Goal: Information Seeking & Learning: Compare options

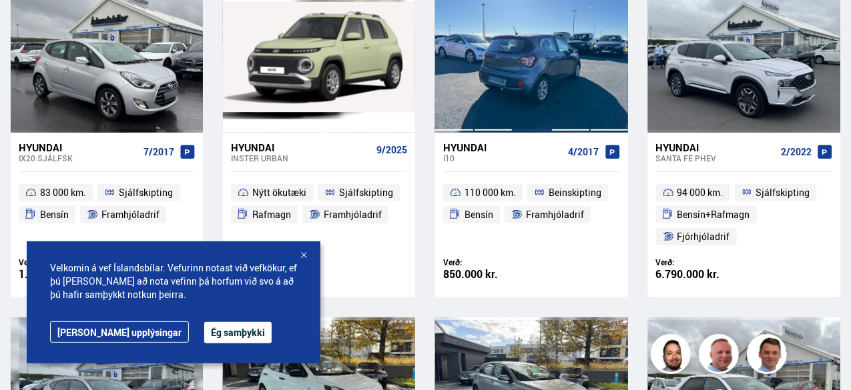
click at [517, 85] on div at bounding box center [531, 56] width 39 height 151
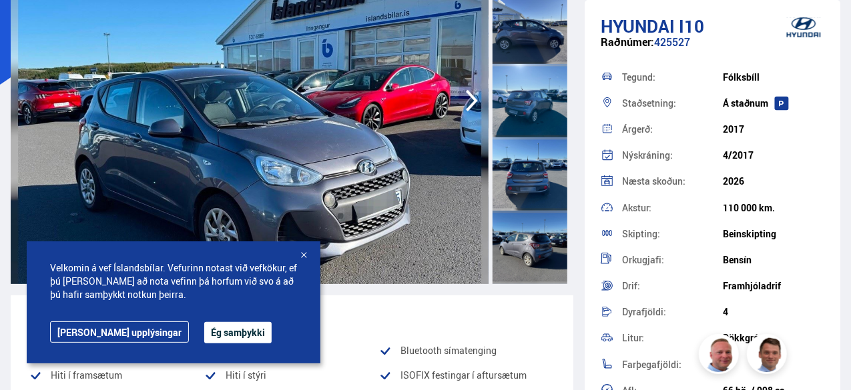
scroll to position [200, 0]
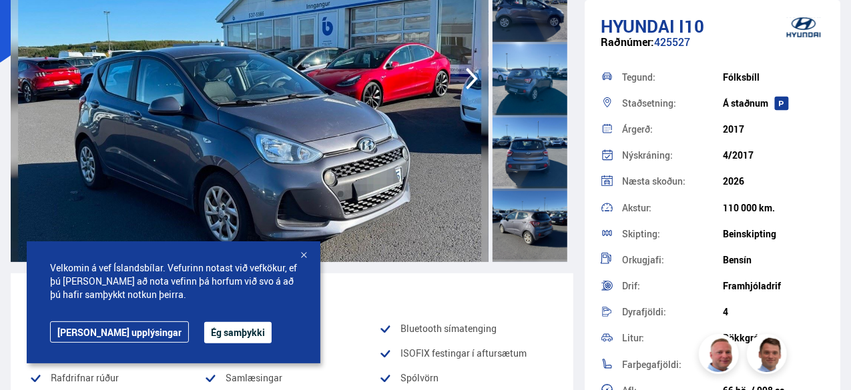
click at [335, 118] on img at bounding box center [250, 78] width 478 height 367
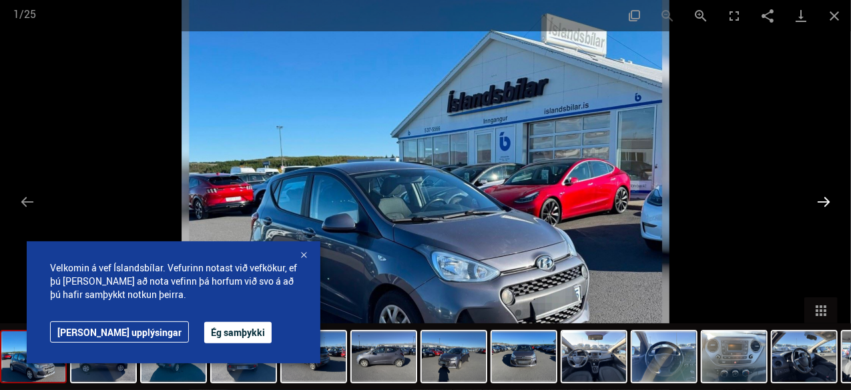
click at [823, 201] on button "Next slide" at bounding box center [823, 202] width 28 height 26
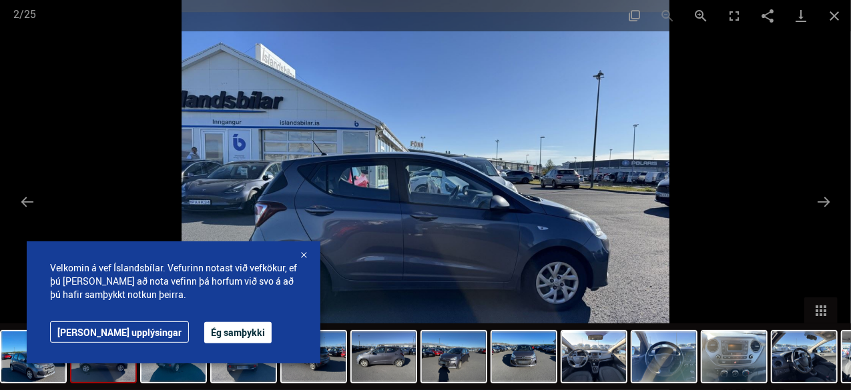
click at [308, 256] on div at bounding box center [303, 255] width 13 height 13
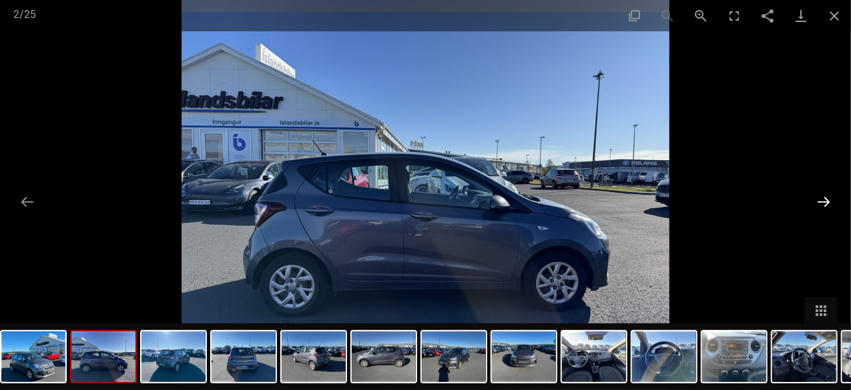
click at [825, 201] on button "Next slide" at bounding box center [823, 202] width 28 height 26
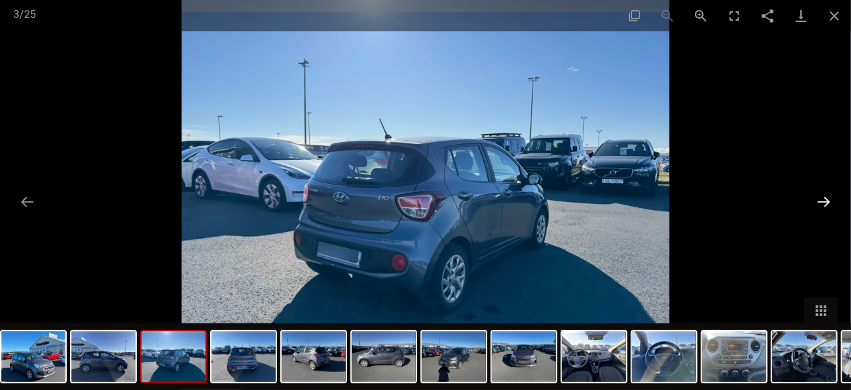
click at [823, 200] on button "Next slide" at bounding box center [823, 202] width 28 height 26
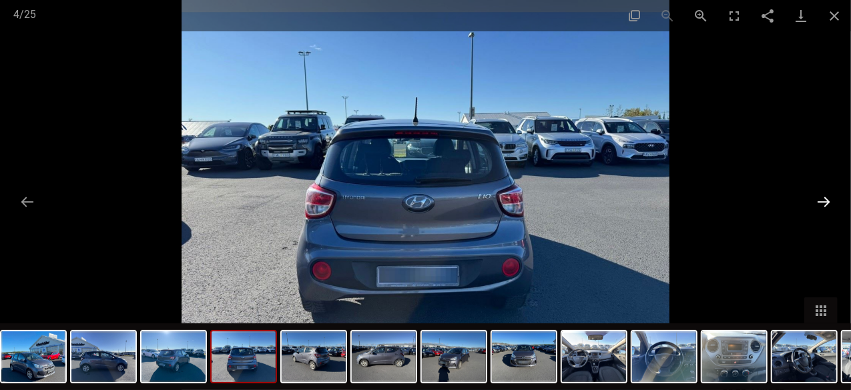
click at [823, 199] on button "Next slide" at bounding box center [823, 202] width 28 height 26
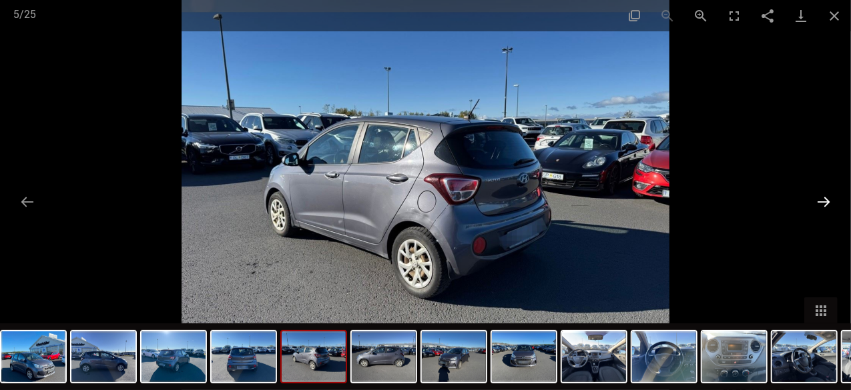
click at [823, 199] on button "Next slide" at bounding box center [823, 202] width 28 height 26
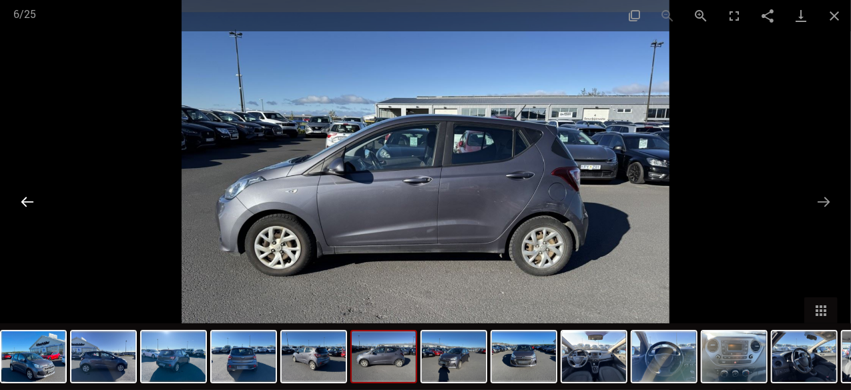
click at [19, 205] on button "Previous slide" at bounding box center [27, 202] width 28 height 26
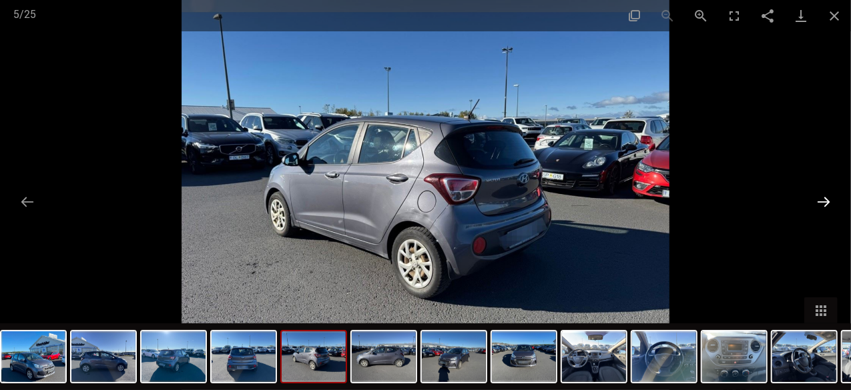
click at [817, 201] on button "Next slide" at bounding box center [823, 202] width 28 height 26
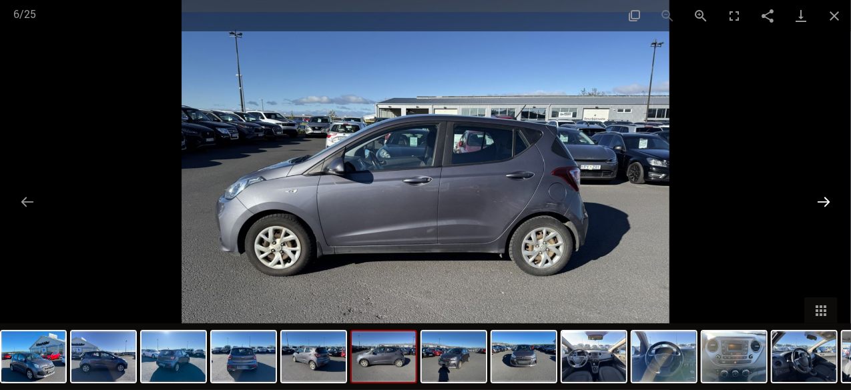
click at [817, 201] on button "Next slide" at bounding box center [823, 202] width 28 height 26
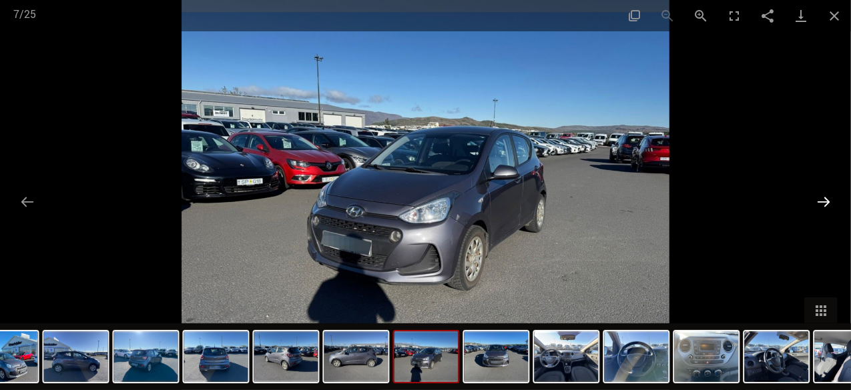
click at [817, 201] on button "Next slide" at bounding box center [823, 202] width 28 height 26
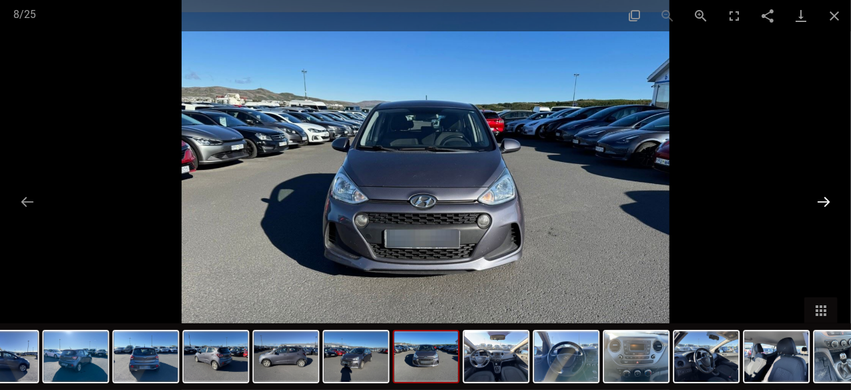
click at [817, 201] on button "Next slide" at bounding box center [823, 202] width 28 height 26
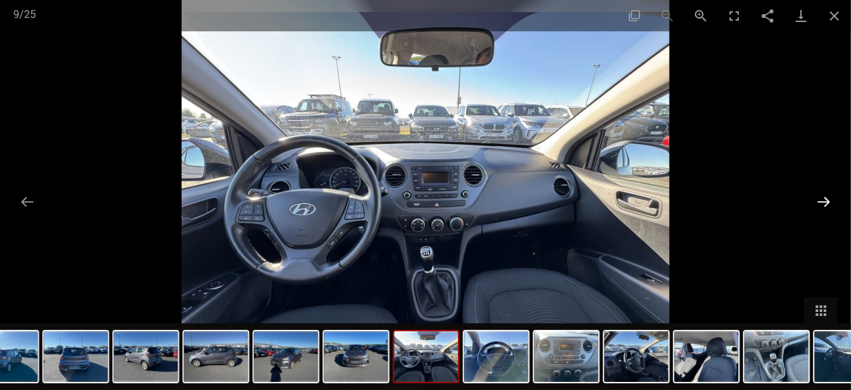
click at [817, 201] on button "Next slide" at bounding box center [823, 202] width 28 height 26
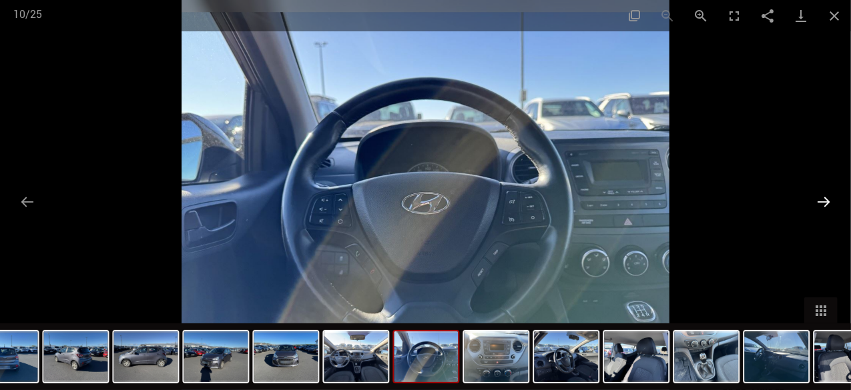
click at [817, 201] on button "Next slide" at bounding box center [823, 202] width 28 height 26
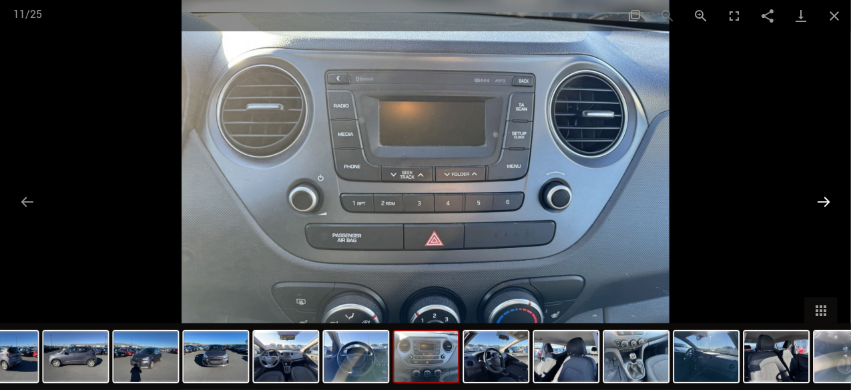
click at [817, 201] on button "Next slide" at bounding box center [823, 202] width 28 height 26
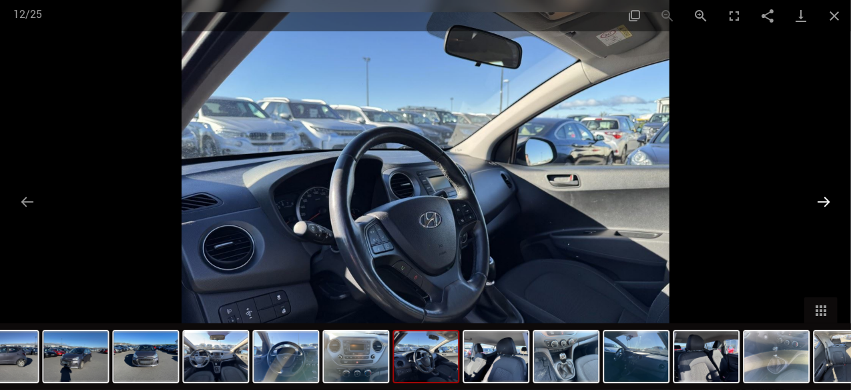
click at [817, 201] on button "Next slide" at bounding box center [823, 202] width 28 height 26
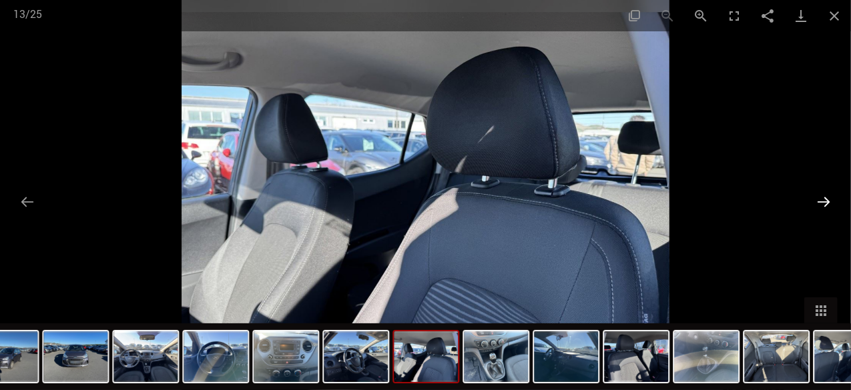
click at [817, 201] on button "Next slide" at bounding box center [823, 202] width 28 height 26
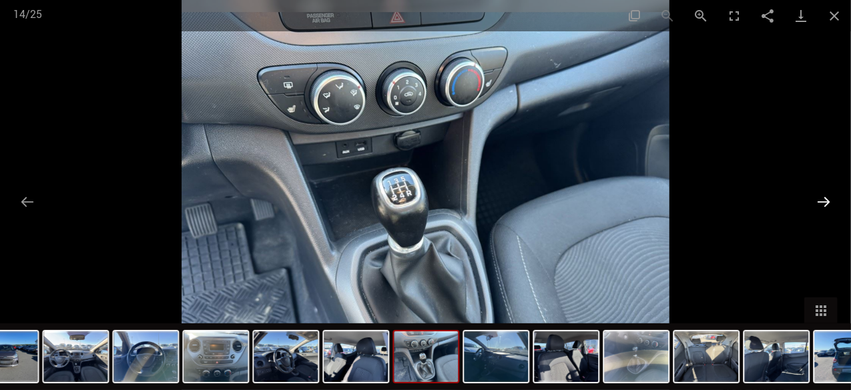
click at [817, 201] on button "Next slide" at bounding box center [823, 202] width 28 height 26
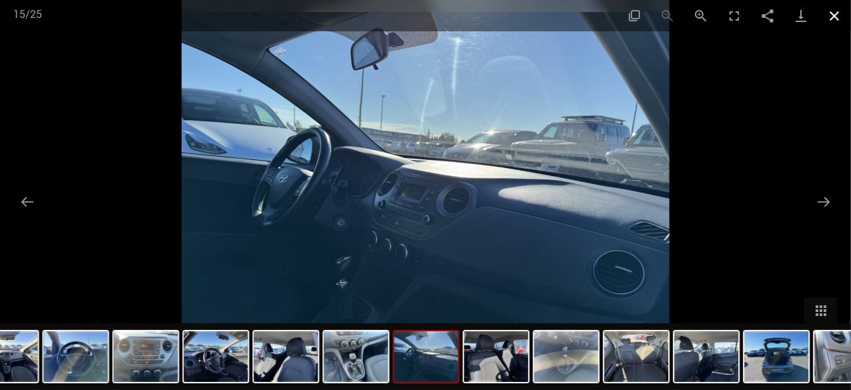
click at [831, 14] on button "Close gallery" at bounding box center [833, 15] width 33 height 31
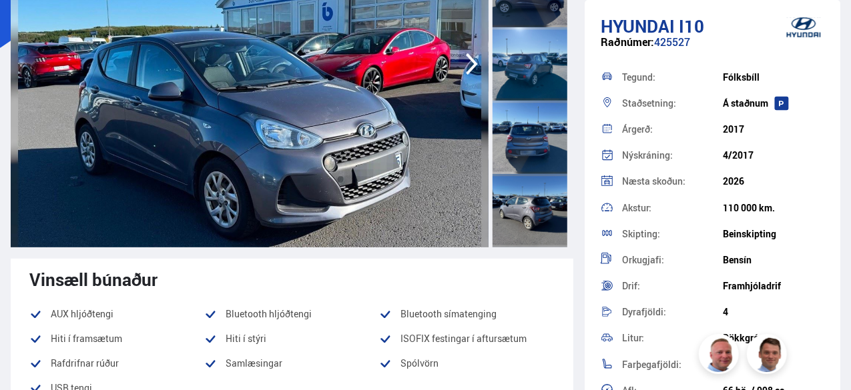
scroll to position [67, 0]
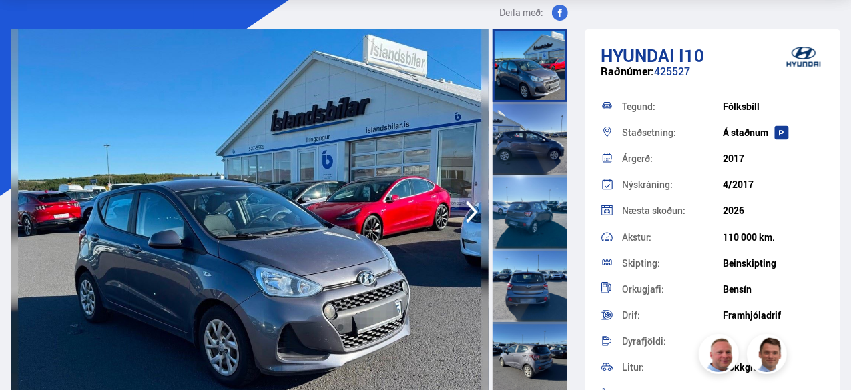
click at [279, 93] on img at bounding box center [250, 212] width 478 height 367
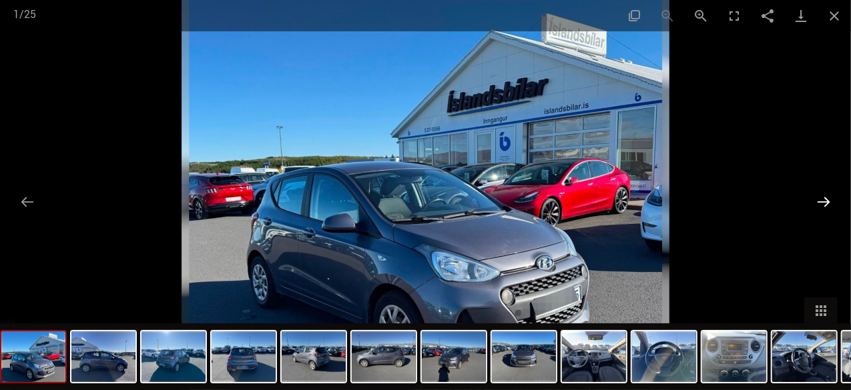
click at [815, 197] on button "Next slide" at bounding box center [823, 202] width 28 height 26
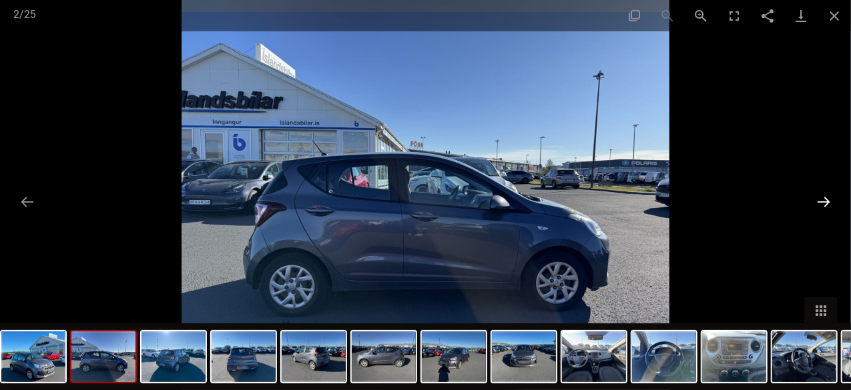
click at [828, 205] on button "Next slide" at bounding box center [823, 202] width 28 height 26
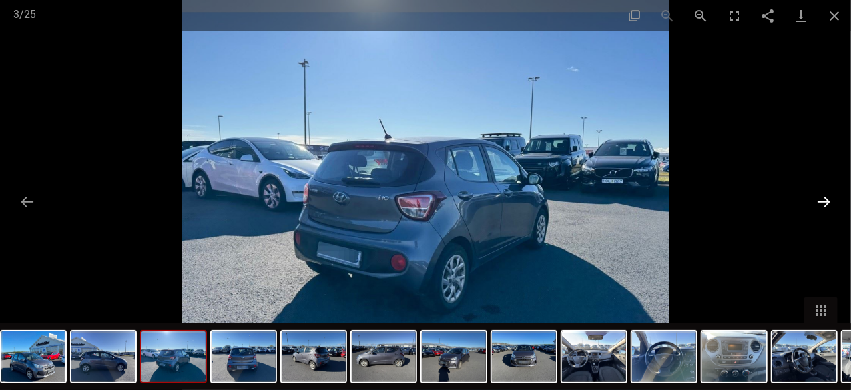
click at [823, 198] on button "Next slide" at bounding box center [823, 202] width 28 height 26
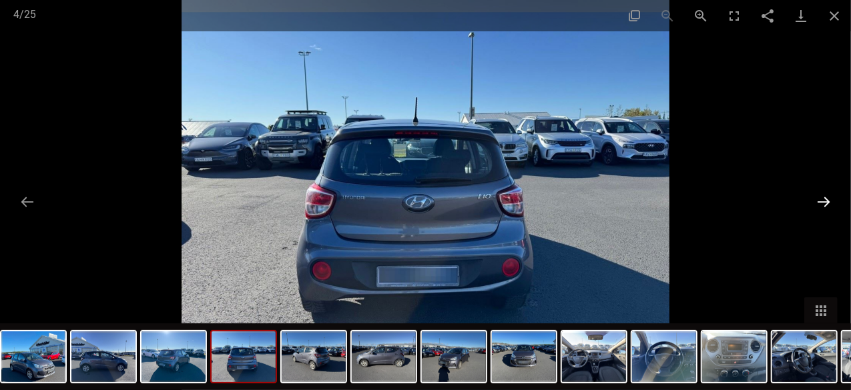
click at [817, 197] on button "Next slide" at bounding box center [823, 202] width 28 height 26
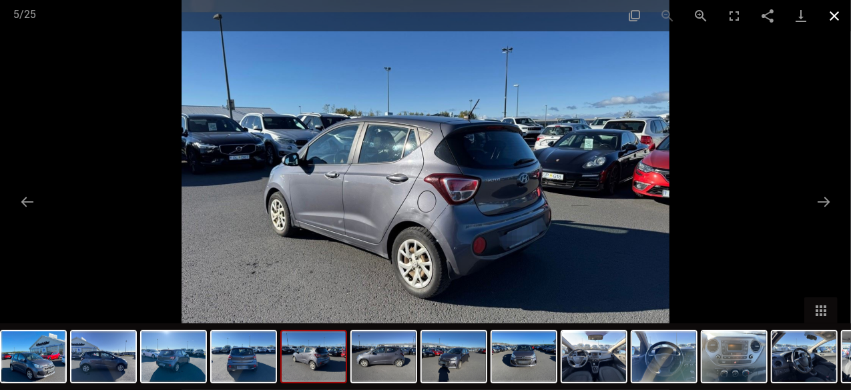
click at [827, 14] on button "Close gallery" at bounding box center [833, 15] width 33 height 31
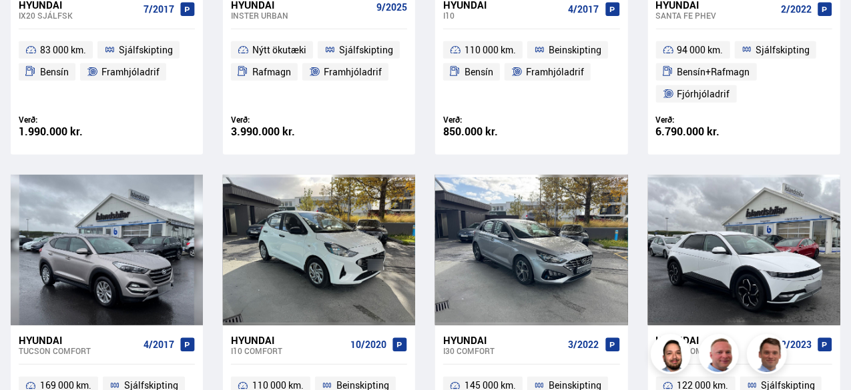
scroll to position [276, 0]
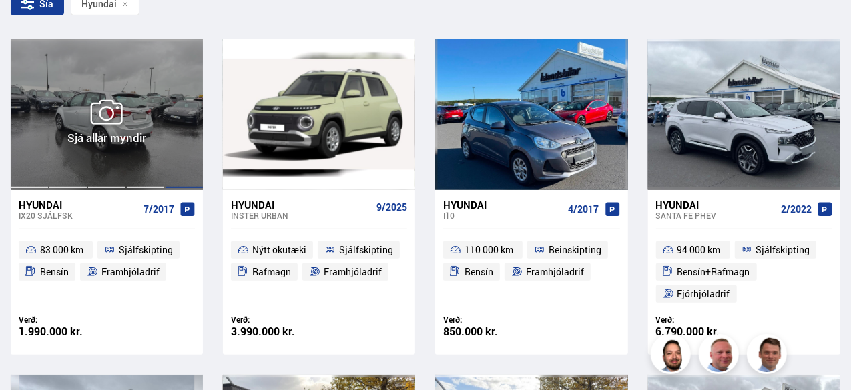
click at [167, 119] on div at bounding box center [184, 114] width 39 height 151
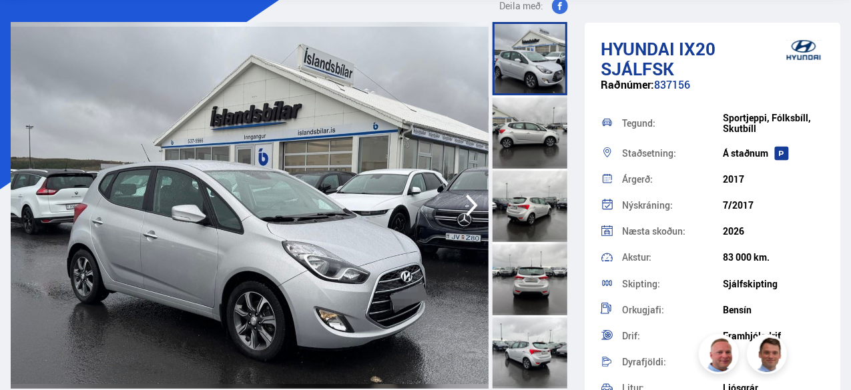
scroll to position [133, 0]
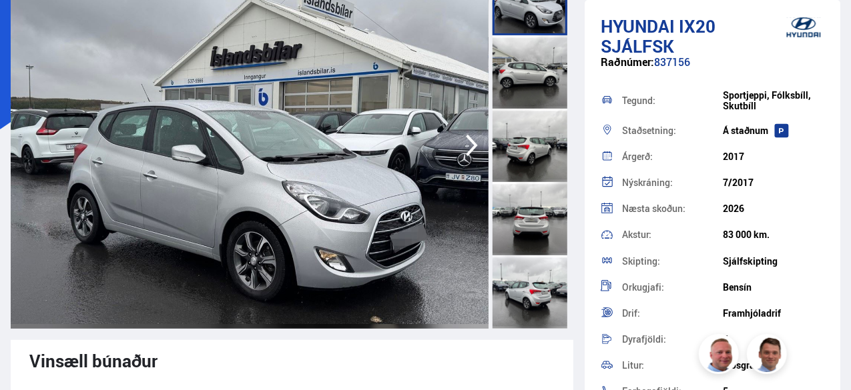
click at [173, 200] on img at bounding box center [250, 145] width 478 height 367
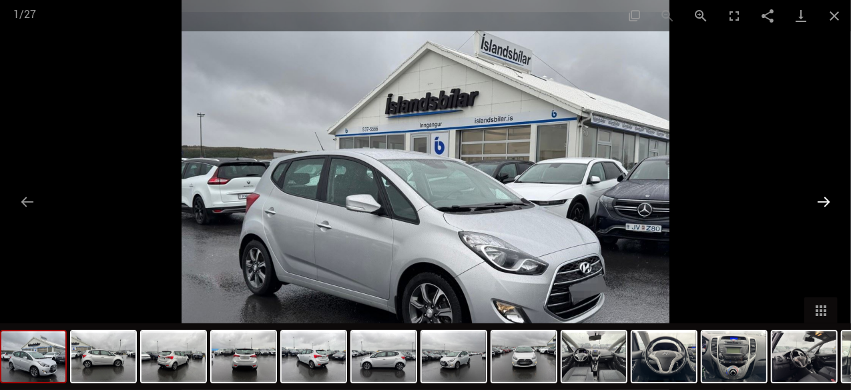
click at [829, 201] on button "Next slide" at bounding box center [823, 202] width 28 height 26
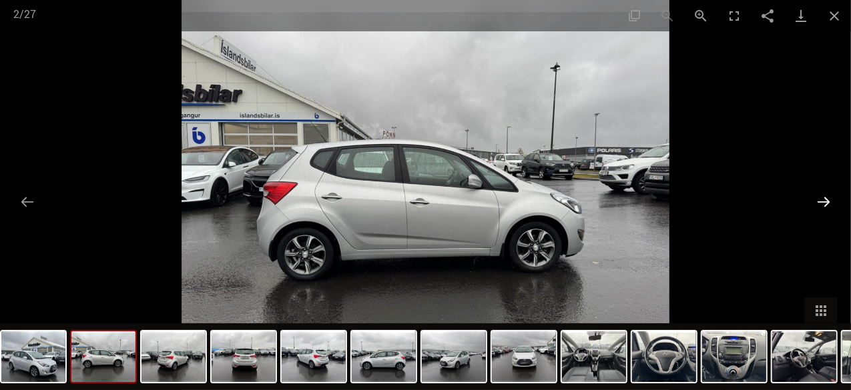
click at [828, 201] on button "Next slide" at bounding box center [823, 202] width 28 height 26
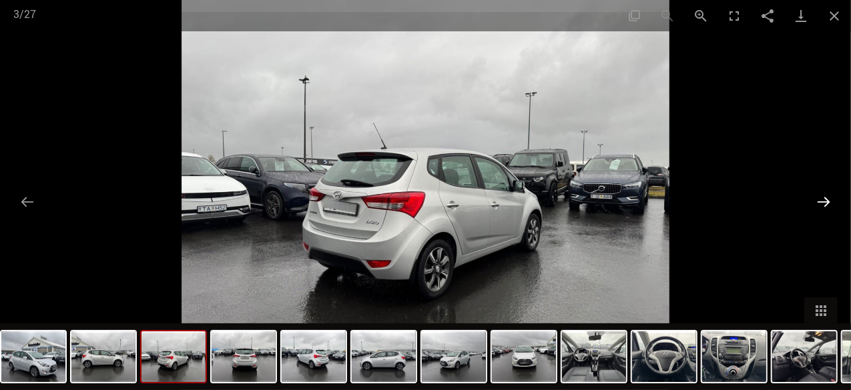
click at [828, 201] on button "Next slide" at bounding box center [823, 202] width 28 height 26
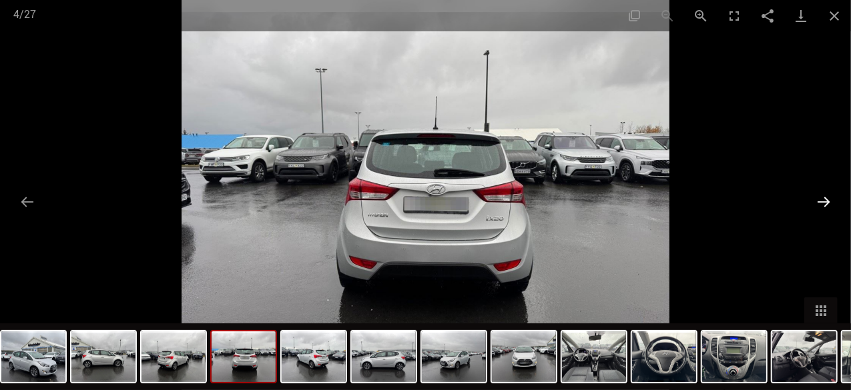
click at [826, 199] on button "Next slide" at bounding box center [823, 202] width 28 height 26
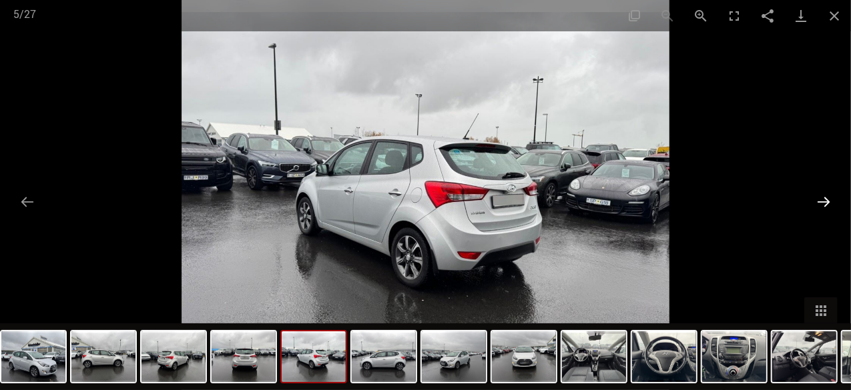
click at [826, 199] on button "Next slide" at bounding box center [823, 202] width 28 height 26
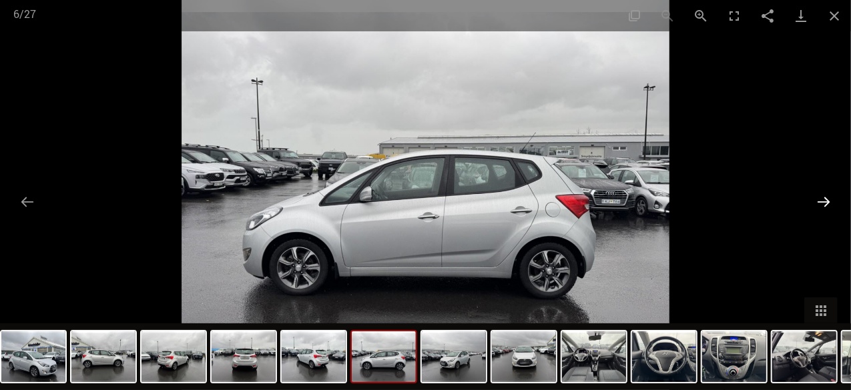
click at [826, 199] on button "Next slide" at bounding box center [823, 202] width 28 height 26
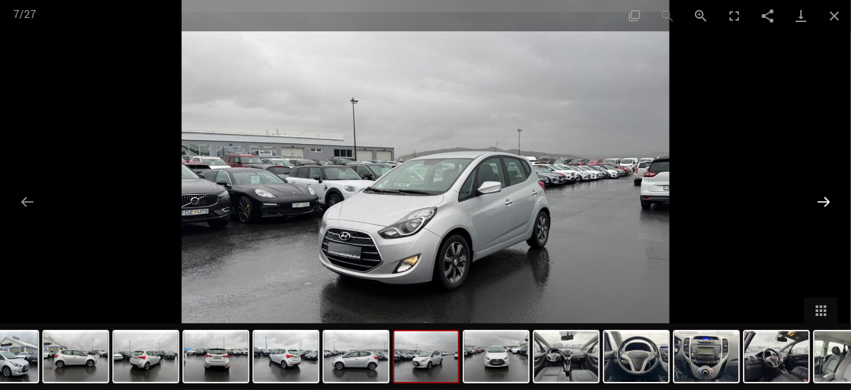
click at [826, 199] on button "Next slide" at bounding box center [823, 202] width 28 height 26
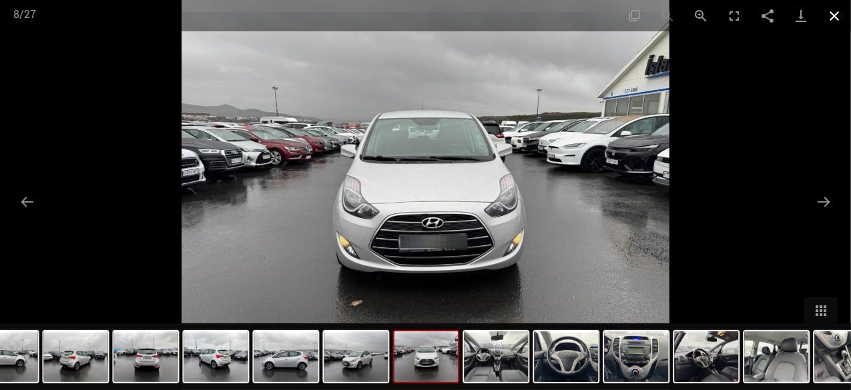
click at [832, 15] on button "Close gallery" at bounding box center [833, 15] width 33 height 31
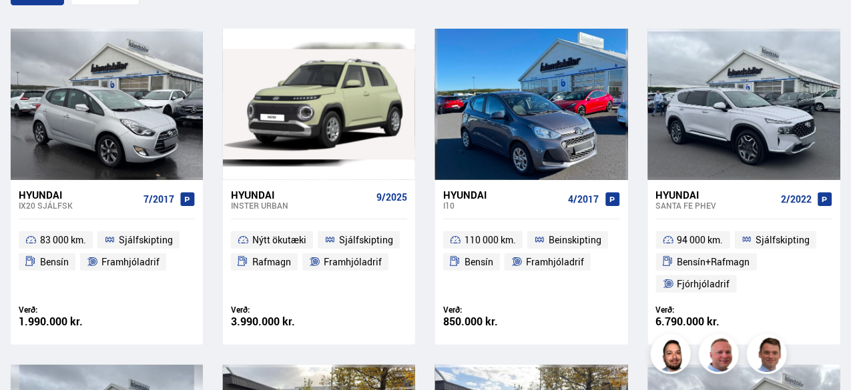
scroll to position [420, 0]
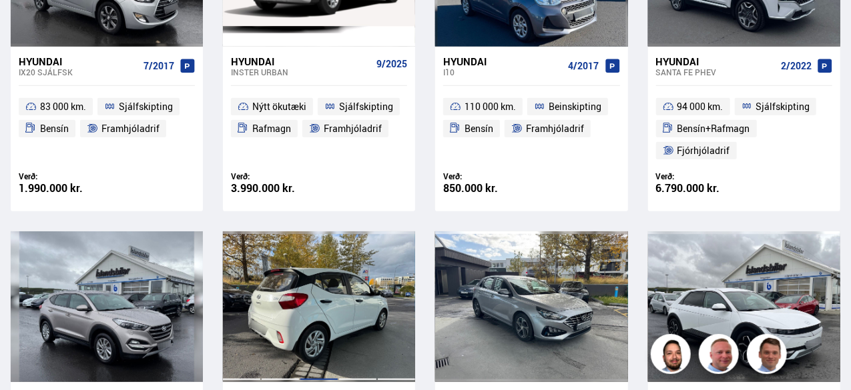
click at [326, 317] on div at bounding box center [319, 306] width 39 height 151
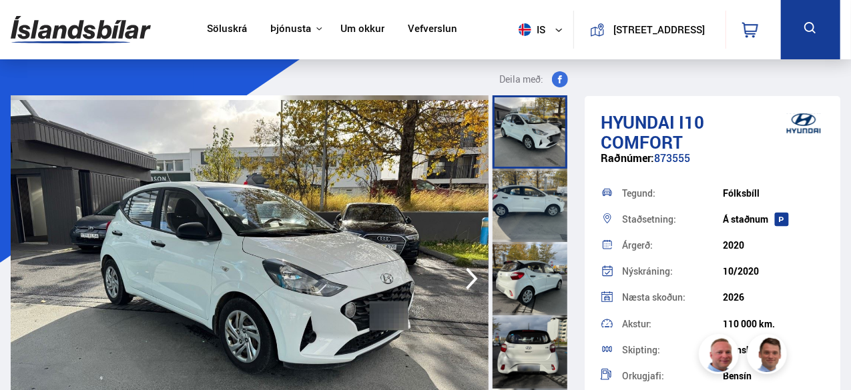
click at [322, 284] on img at bounding box center [250, 278] width 478 height 367
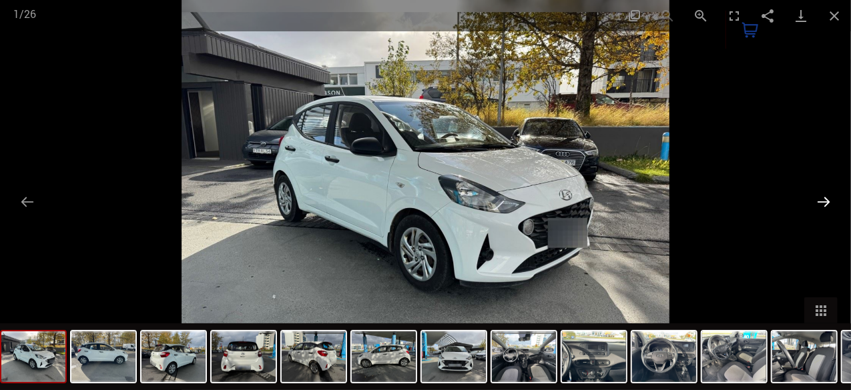
click at [825, 206] on button "Next slide" at bounding box center [823, 202] width 28 height 26
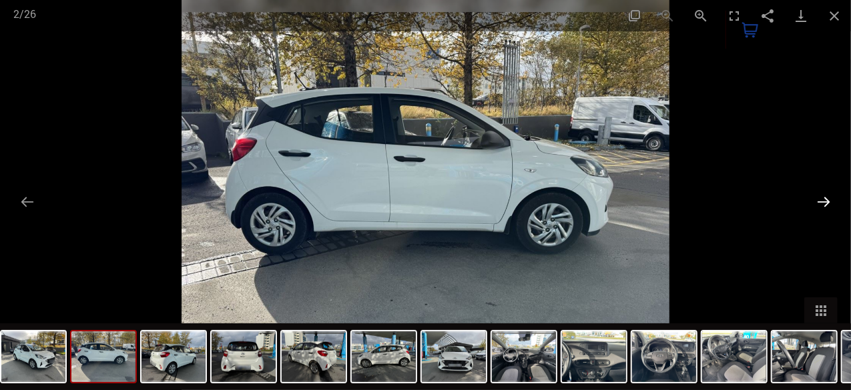
click at [823, 205] on button "Next slide" at bounding box center [823, 202] width 28 height 26
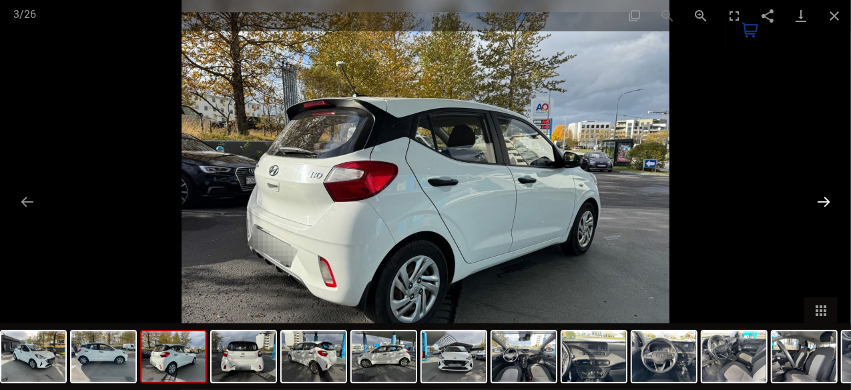
click at [823, 205] on button "Next slide" at bounding box center [823, 202] width 28 height 26
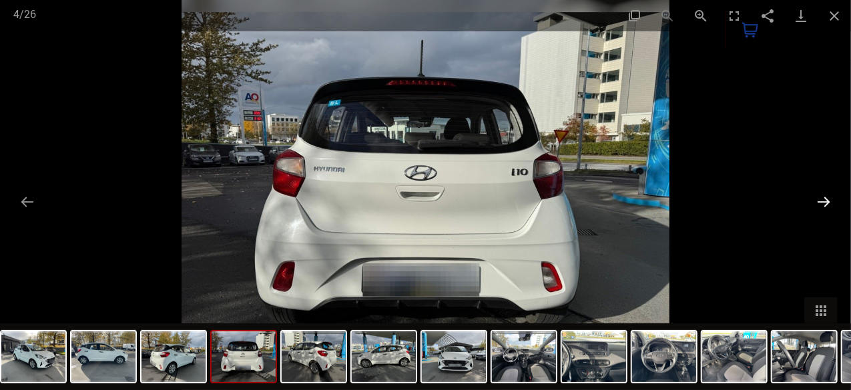
click at [821, 205] on button "Next slide" at bounding box center [823, 202] width 28 height 26
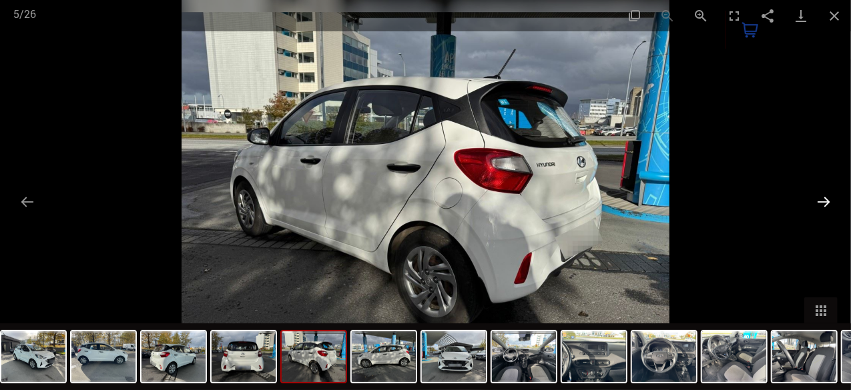
click at [821, 205] on button "Next slide" at bounding box center [823, 202] width 28 height 26
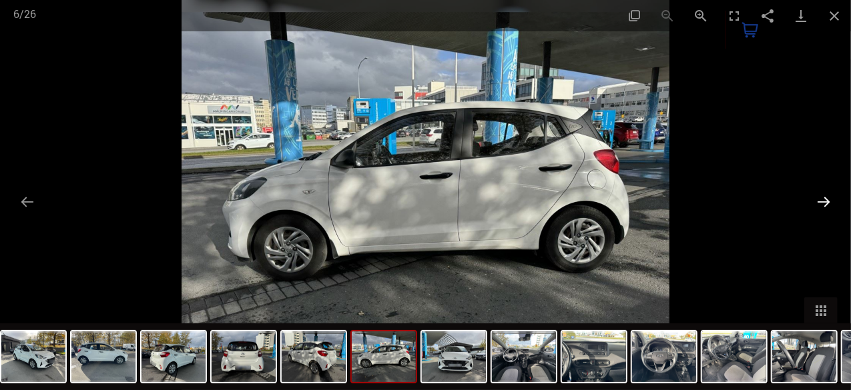
click at [821, 205] on button "Next slide" at bounding box center [823, 202] width 28 height 26
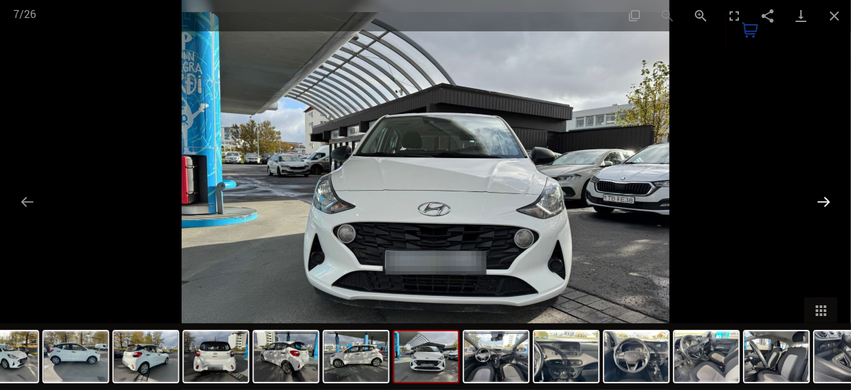
click at [821, 205] on button "Next slide" at bounding box center [823, 202] width 28 height 26
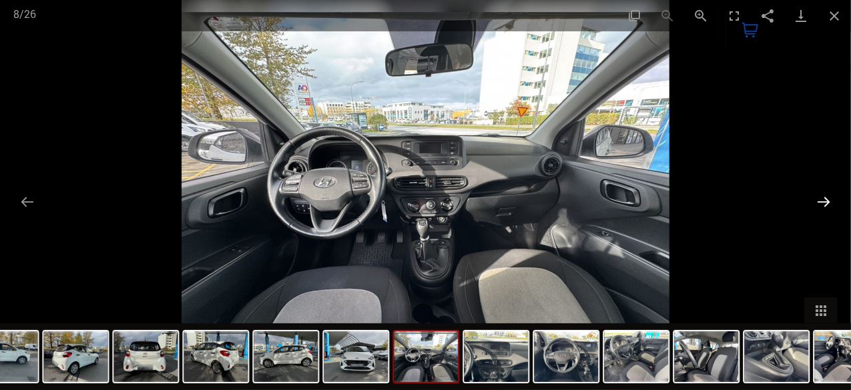
click at [821, 205] on button "Next slide" at bounding box center [823, 202] width 28 height 26
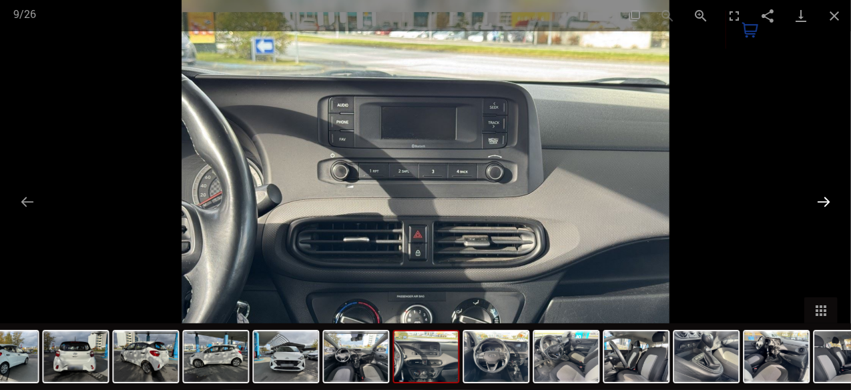
click at [821, 205] on button "Next slide" at bounding box center [823, 202] width 28 height 26
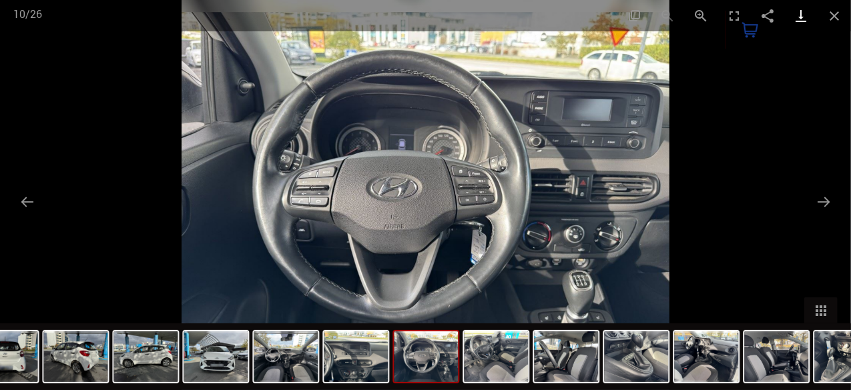
drag, startPoint x: 835, startPoint y: 13, endPoint x: 817, endPoint y: 18, distance: 18.8
click at [835, 13] on button "Close gallery" at bounding box center [833, 15] width 33 height 31
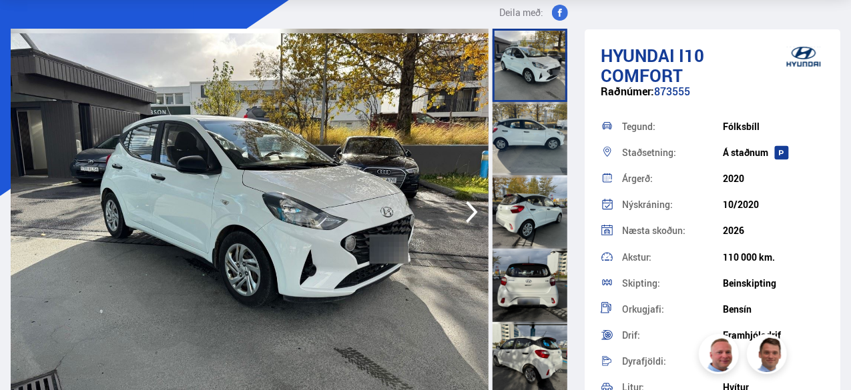
scroll to position [133, 0]
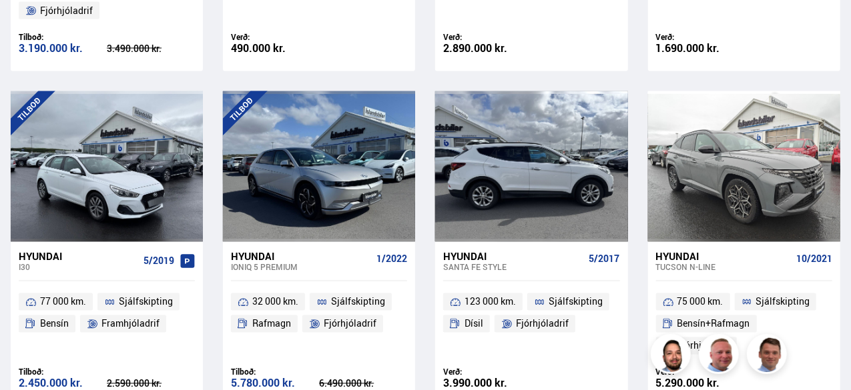
scroll to position [1230, 0]
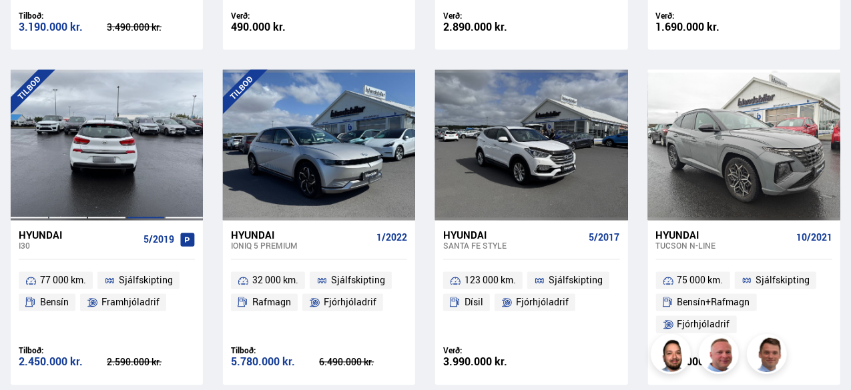
click at [137, 167] on div at bounding box center [145, 145] width 39 height 151
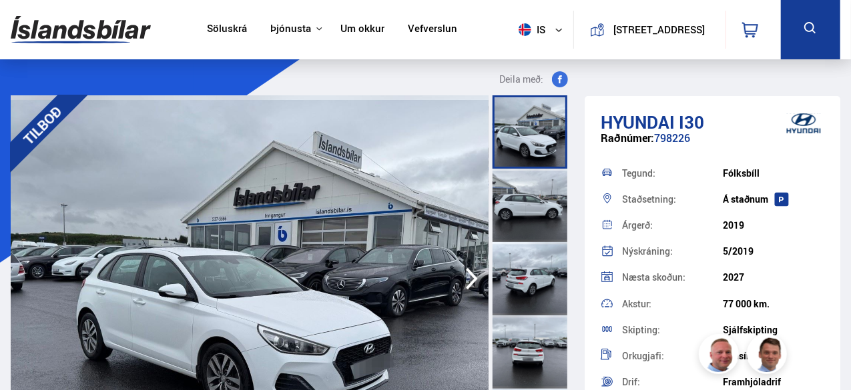
click at [262, 242] on img at bounding box center [250, 278] width 478 height 367
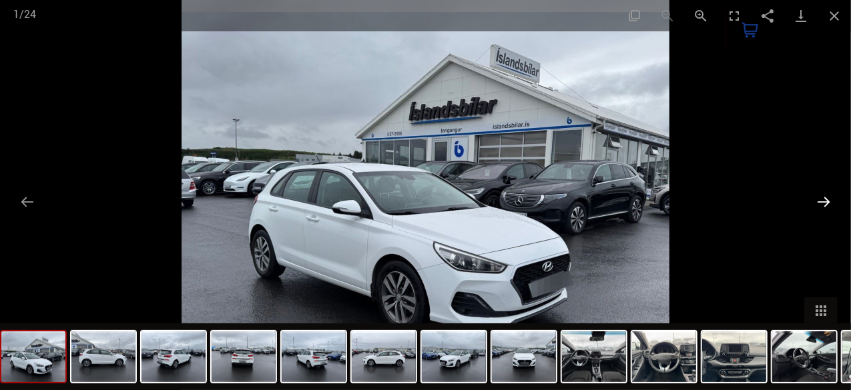
click at [829, 199] on button "Next slide" at bounding box center [823, 202] width 28 height 26
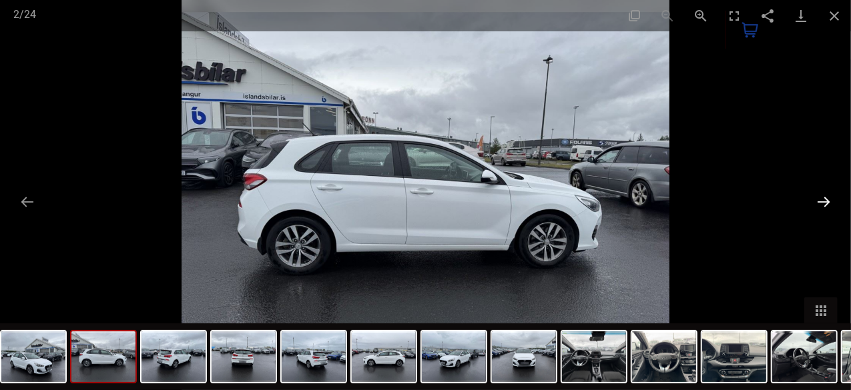
click at [826, 199] on button "Next slide" at bounding box center [823, 202] width 28 height 26
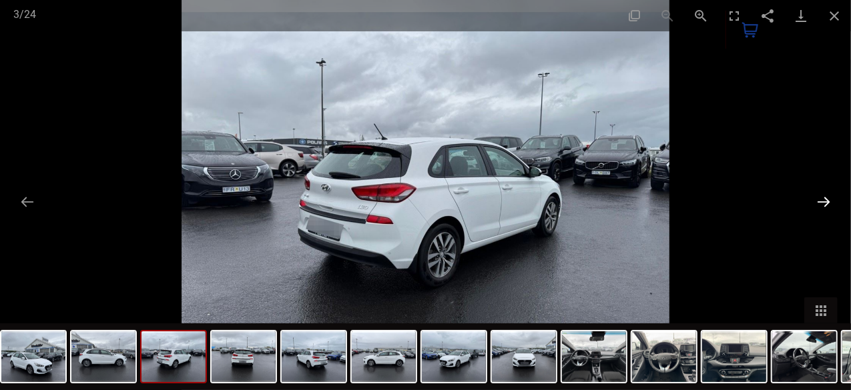
click at [826, 199] on button "Next slide" at bounding box center [823, 202] width 28 height 26
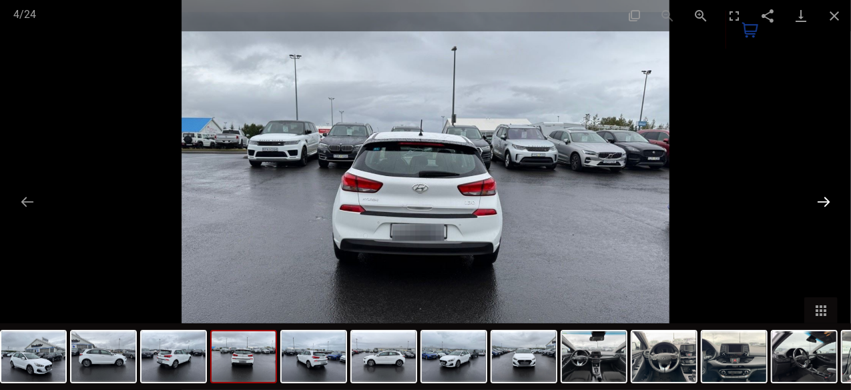
click at [826, 199] on button "Next slide" at bounding box center [823, 202] width 28 height 26
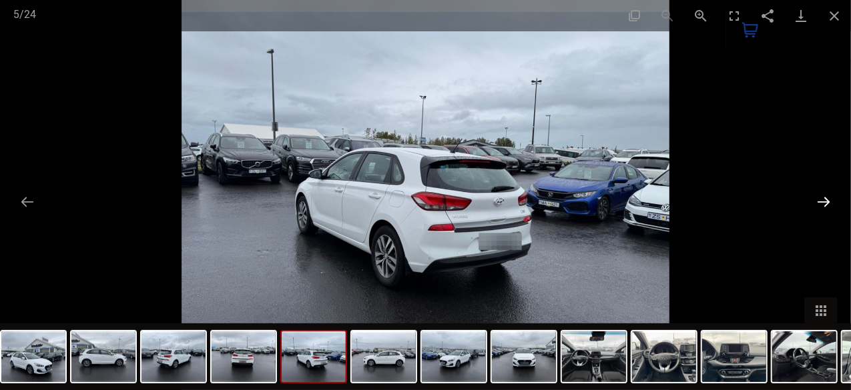
click at [826, 199] on button "Next slide" at bounding box center [823, 202] width 28 height 26
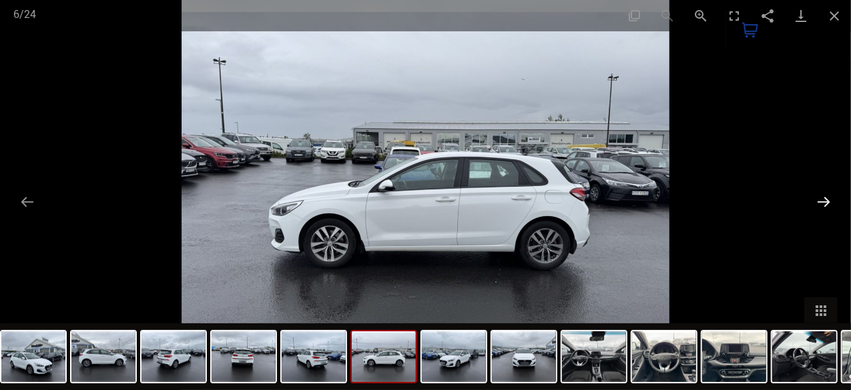
click at [824, 199] on button "Next slide" at bounding box center [823, 202] width 28 height 26
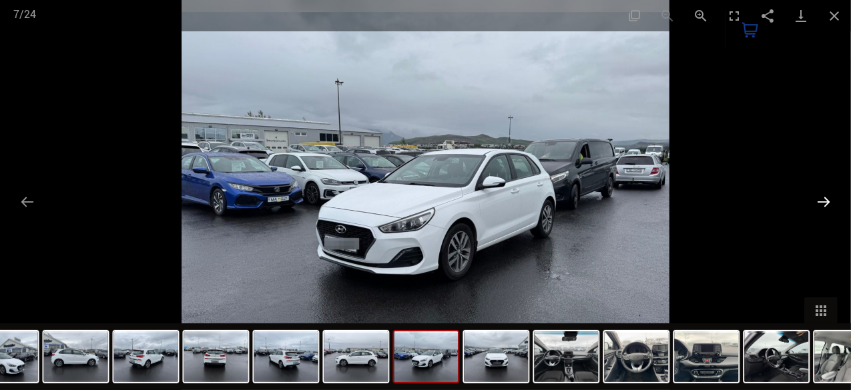
click at [824, 199] on button "Next slide" at bounding box center [823, 202] width 28 height 26
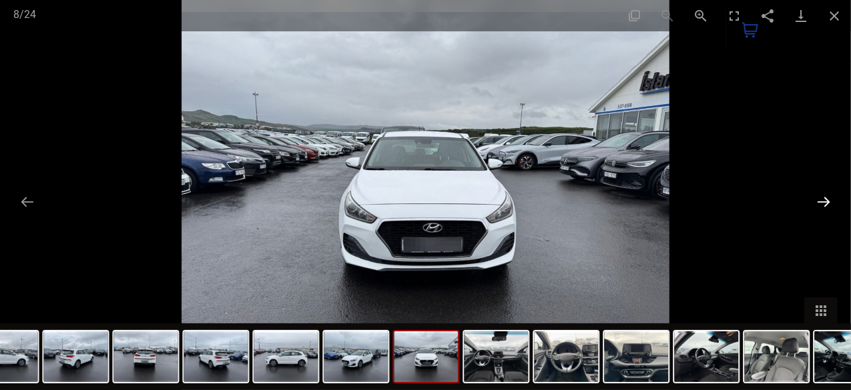
click at [824, 199] on button "Next slide" at bounding box center [823, 202] width 28 height 26
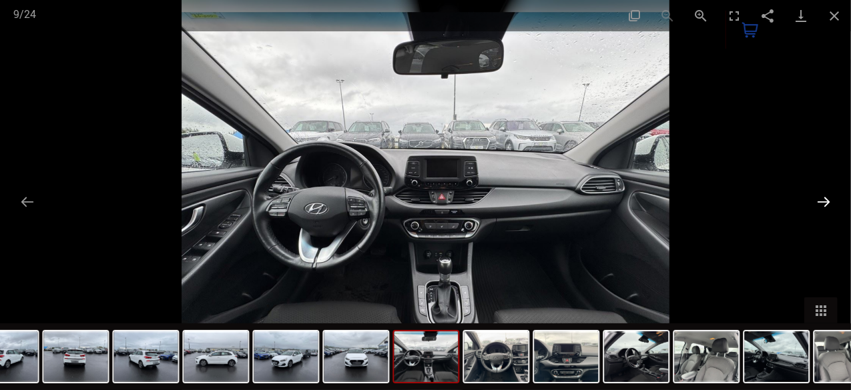
click at [824, 199] on button "Next slide" at bounding box center [823, 202] width 28 height 26
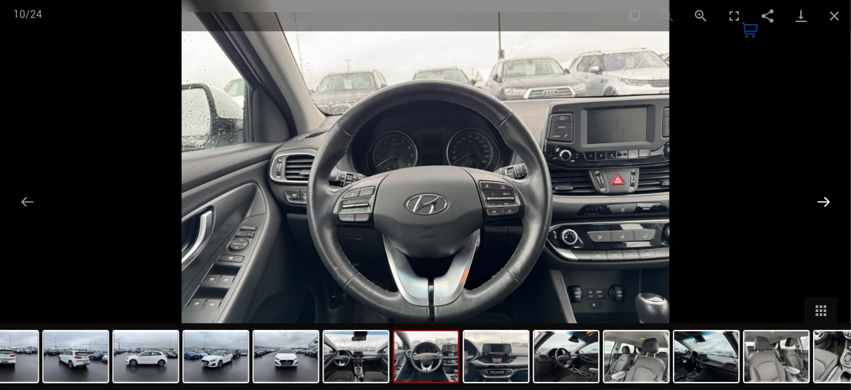
click at [824, 199] on button "Next slide" at bounding box center [823, 202] width 28 height 26
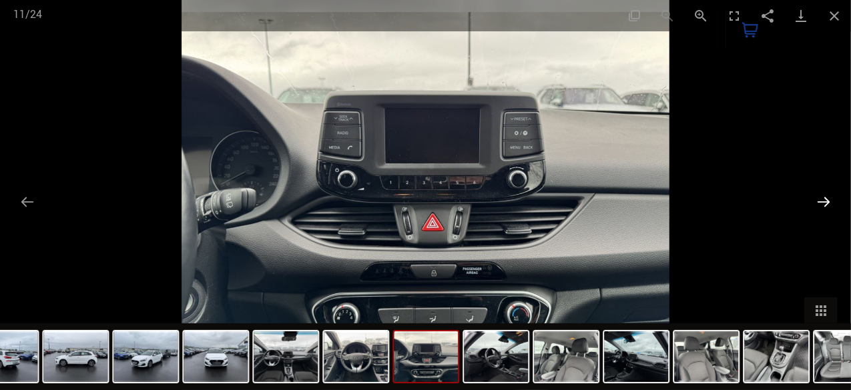
click at [824, 199] on button "Next slide" at bounding box center [823, 202] width 28 height 26
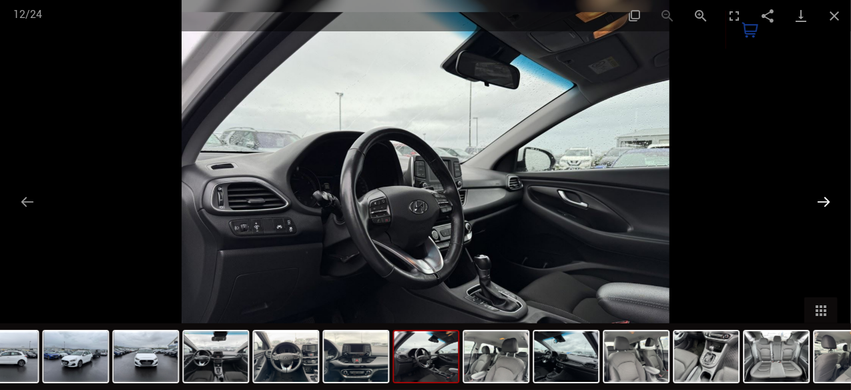
click at [824, 199] on button "Next slide" at bounding box center [823, 202] width 28 height 26
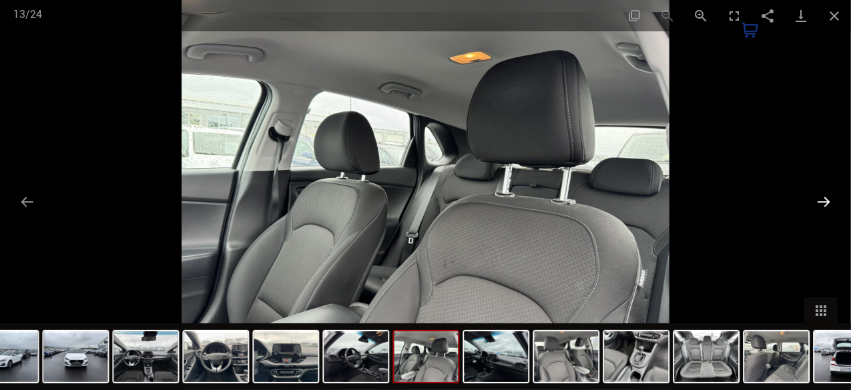
click at [824, 199] on button "Next slide" at bounding box center [823, 202] width 28 height 26
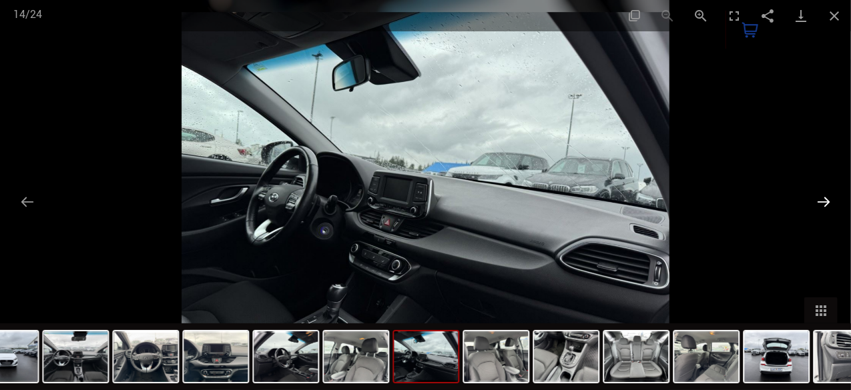
click at [824, 199] on button "Next slide" at bounding box center [823, 202] width 28 height 26
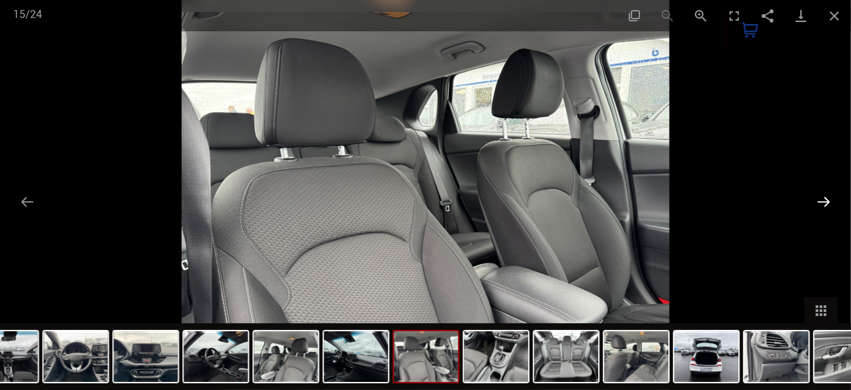
click at [823, 204] on button "Next slide" at bounding box center [823, 202] width 28 height 26
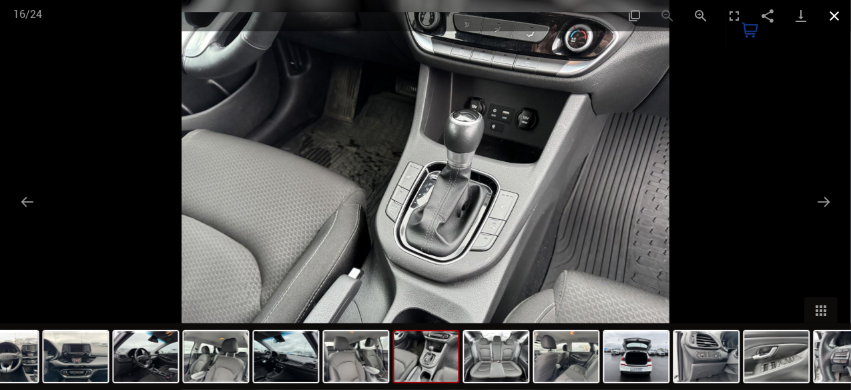
click at [829, 23] on button "Close gallery" at bounding box center [833, 15] width 33 height 31
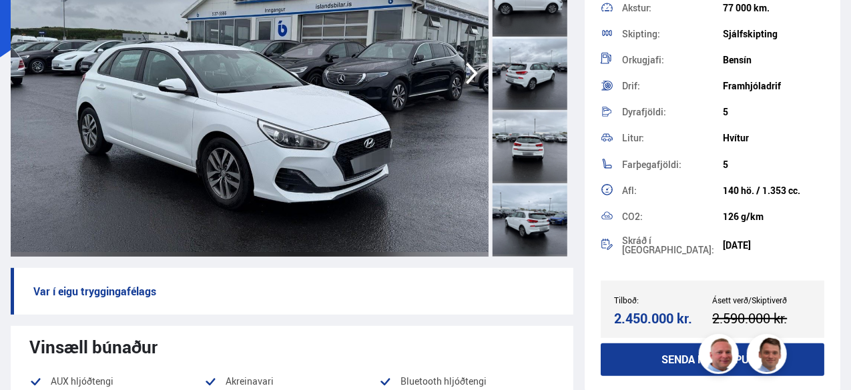
scroll to position [67, 0]
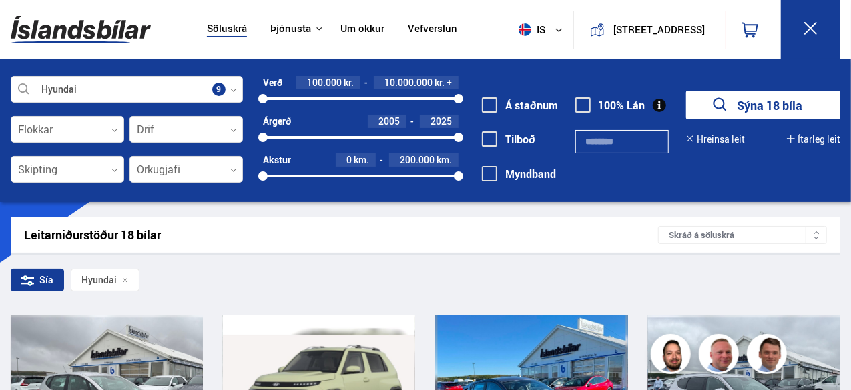
click at [216, 34] on link "Söluskrá" at bounding box center [227, 30] width 40 height 14
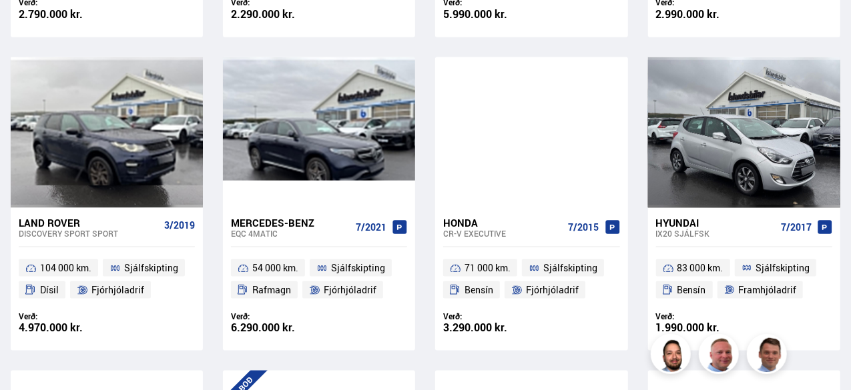
scroll to position [934, 0]
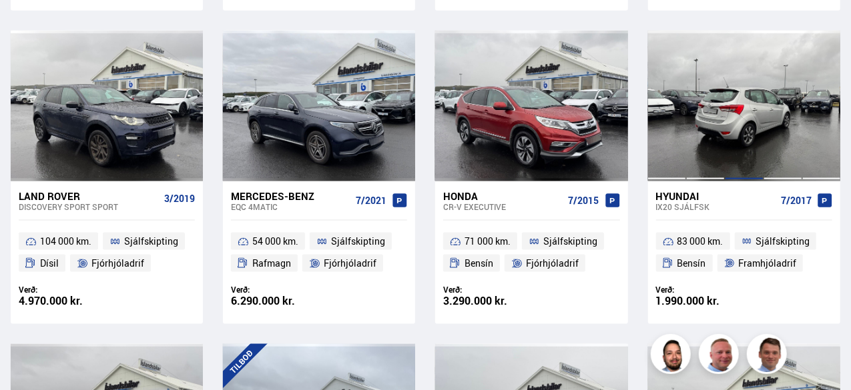
click at [751, 85] on div at bounding box center [743, 106] width 39 height 151
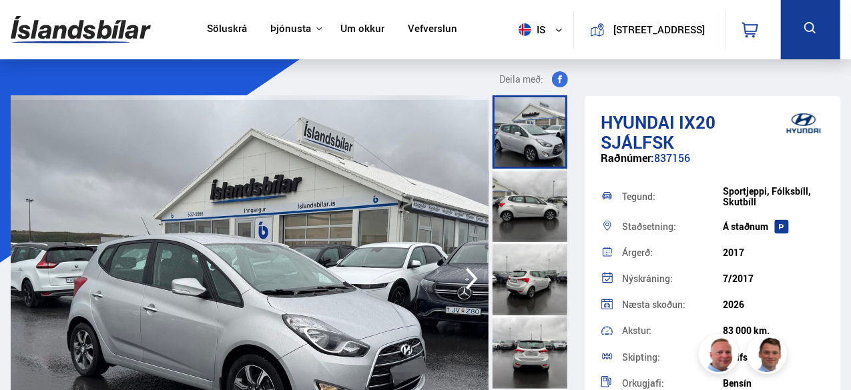
click at [332, 222] on img at bounding box center [250, 278] width 478 height 367
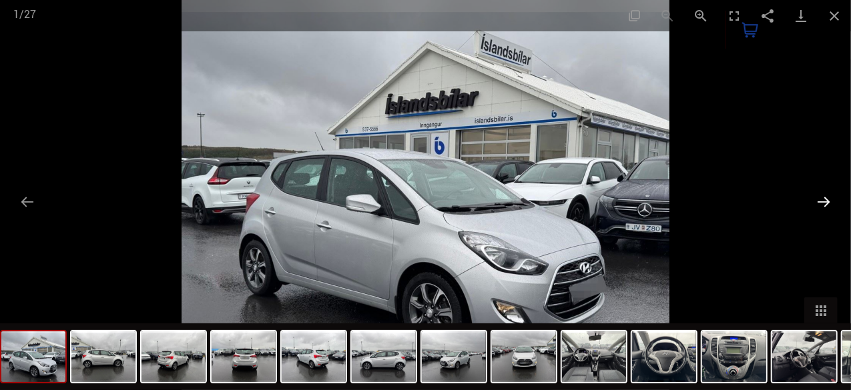
click at [826, 197] on button "Next slide" at bounding box center [823, 202] width 28 height 26
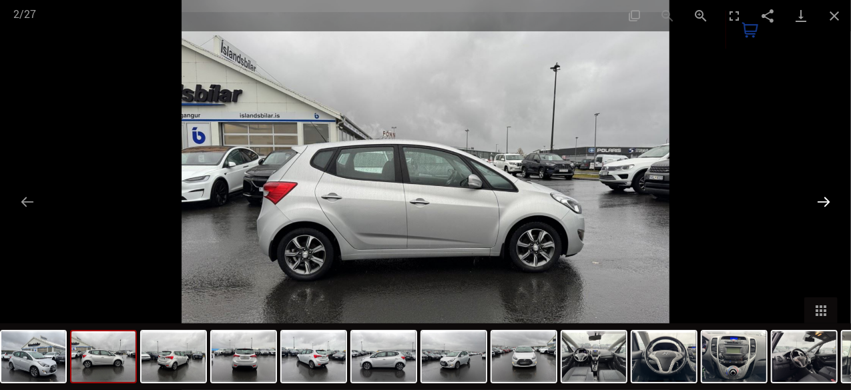
click at [826, 197] on button "Next slide" at bounding box center [823, 202] width 28 height 26
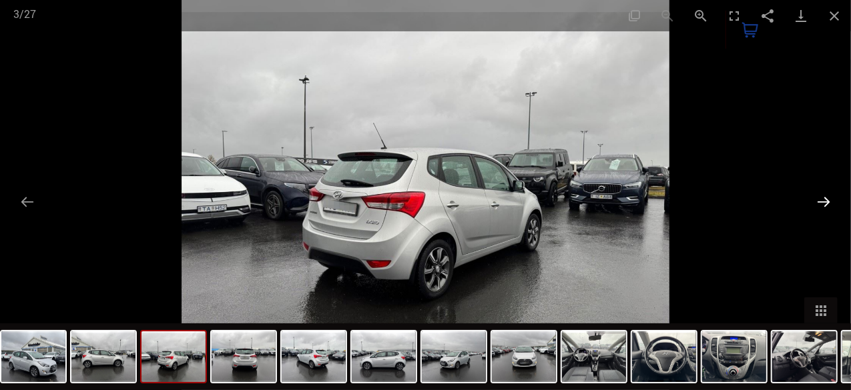
click at [826, 197] on button "Next slide" at bounding box center [823, 202] width 28 height 26
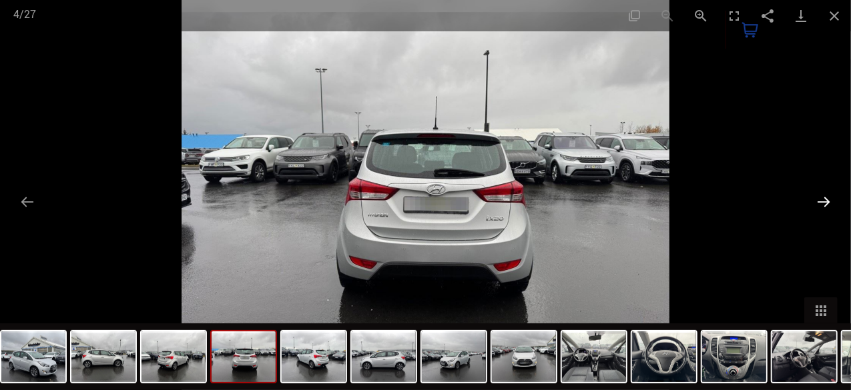
click at [826, 197] on button "Next slide" at bounding box center [823, 202] width 28 height 26
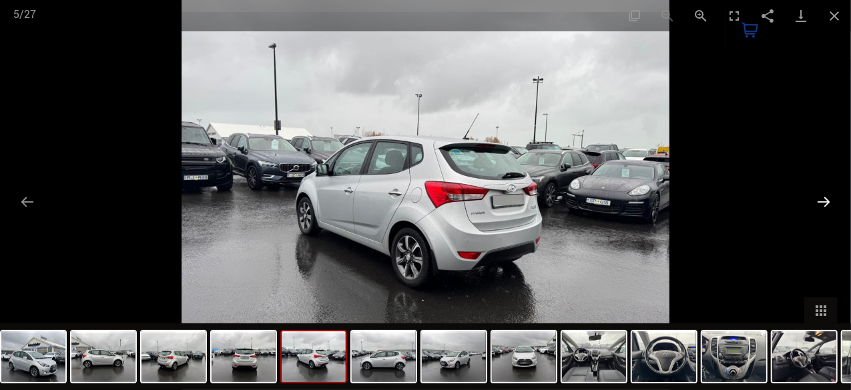
click at [826, 197] on button "Next slide" at bounding box center [823, 202] width 28 height 26
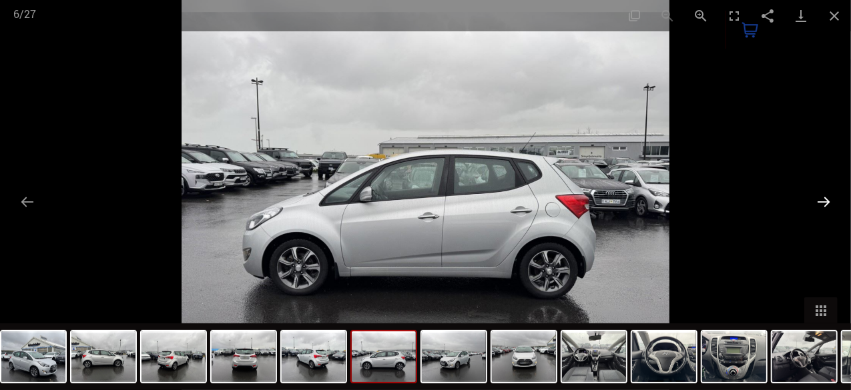
click at [826, 197] on button "Next slide" at bounding box center [823, 202] width 28 height 26
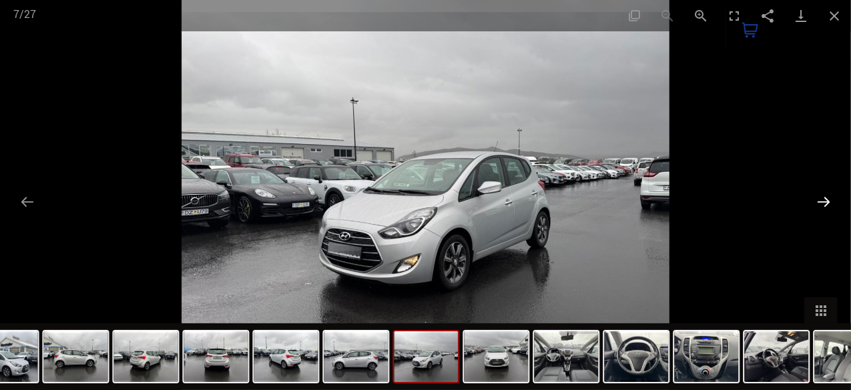
click at [826, 197] on button "Next slide" at bounding box center [823, 202] width 28 height 26
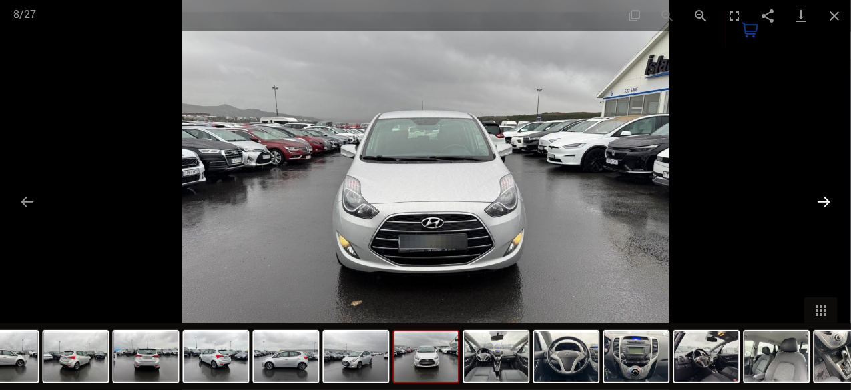
click at [826, 197] on button "Next slide" at bounding box center [823, 202] width 28 height 26
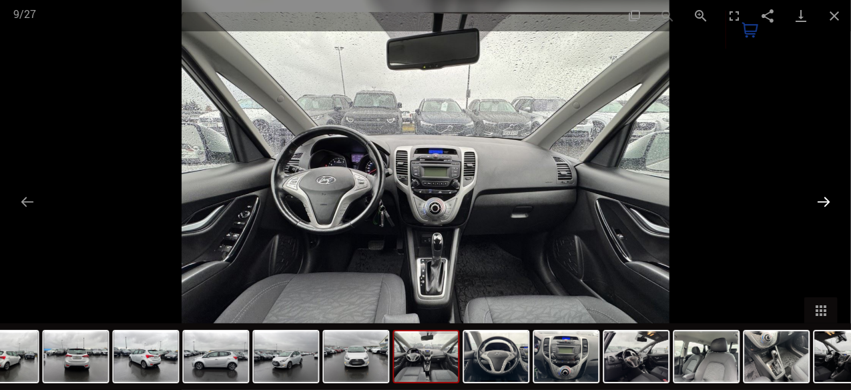
click at [826, 197] on button "Next slide" at bounding box center [823, 202] width 28 height 26
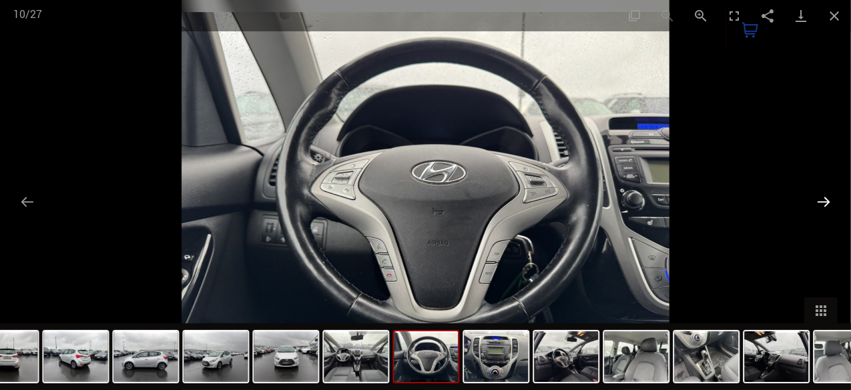
click at [826, 197] on button "Next slide" at bounding box center [823, 202] width 28 height 26
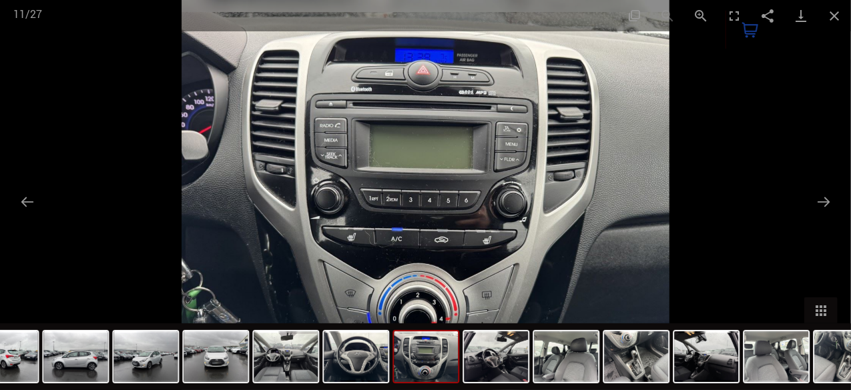
drag, startPoint x: 837, startPoint y: 26, endPoint x: 805, endPoint y: 43, distance: 36.1
click at [837, 25] on button "Close gallery" at bounding box center [833, 15] width 33 height 31
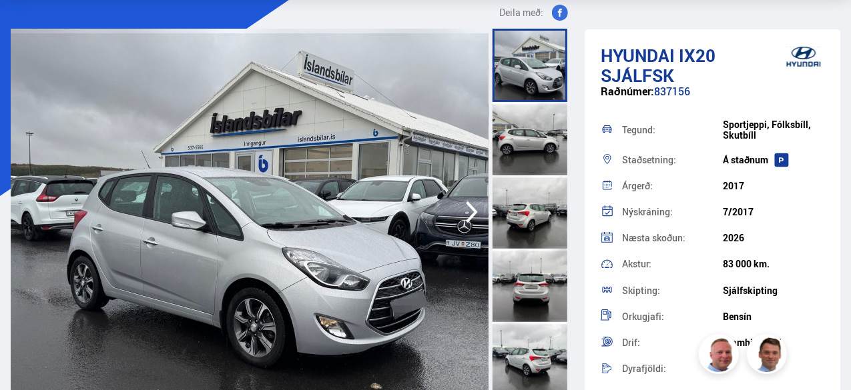
scroll to position [133, 0]
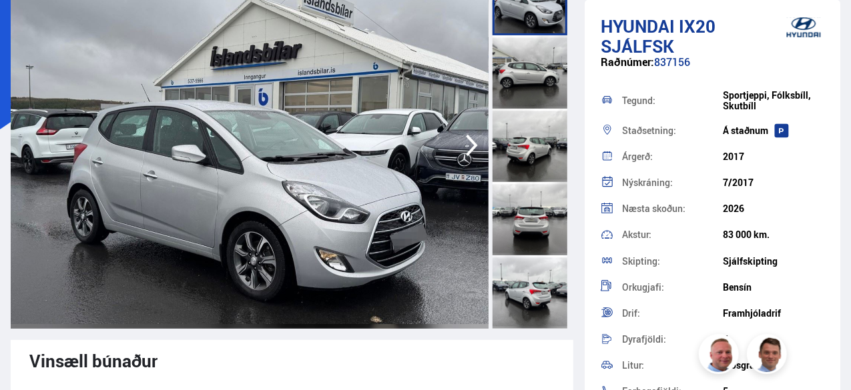
click at [327, 191] on img at bounding box center [250, 145] width 478 height 367
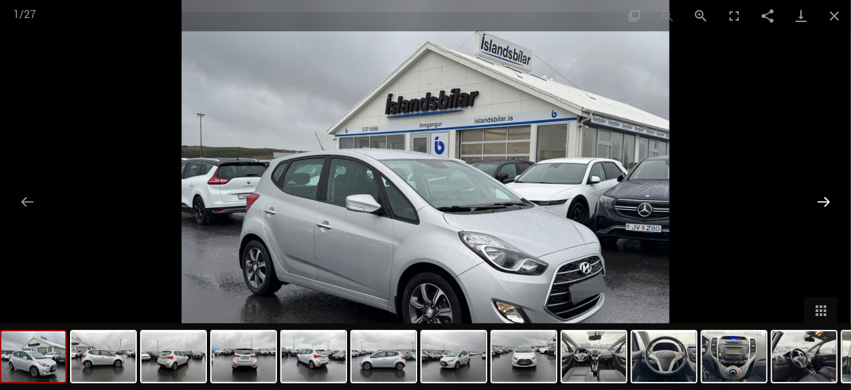
click at [816, 201] on button "Next slide" at bounding box center [823, 202] width 28 height 26
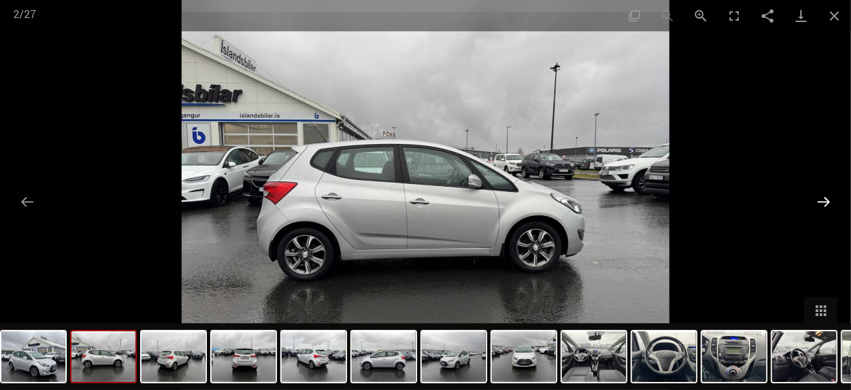
click at [815, 201] on button "Next slide" at bounding box center [823, 202] width 28 height 26
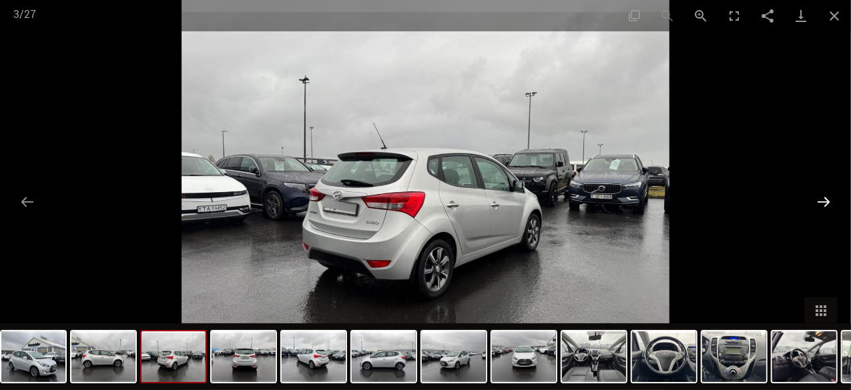
click at [814, 201] on button "Next slide" at bounding box center [823, 202] width 28 height 26
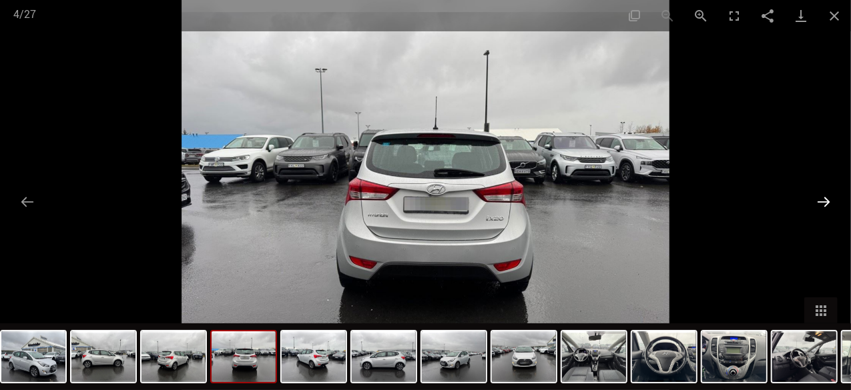
click at [813, 201] on button "Next slide" at bounding box center [823, 202] width 28 height 26
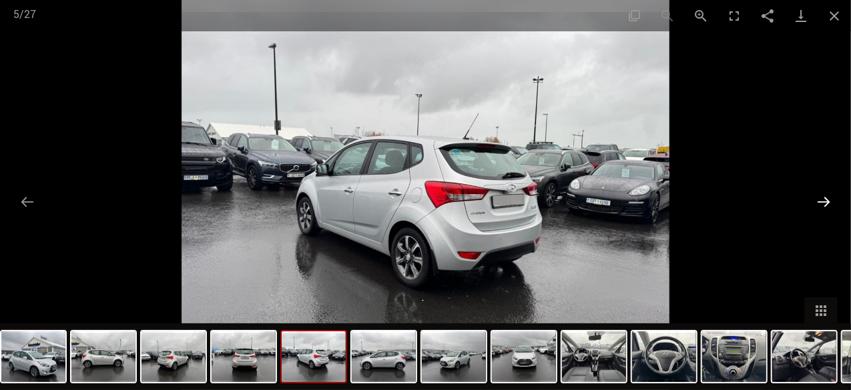
click at [812, 201] on button "Next slide" at bounding box center [823, 202] width 28 height 26
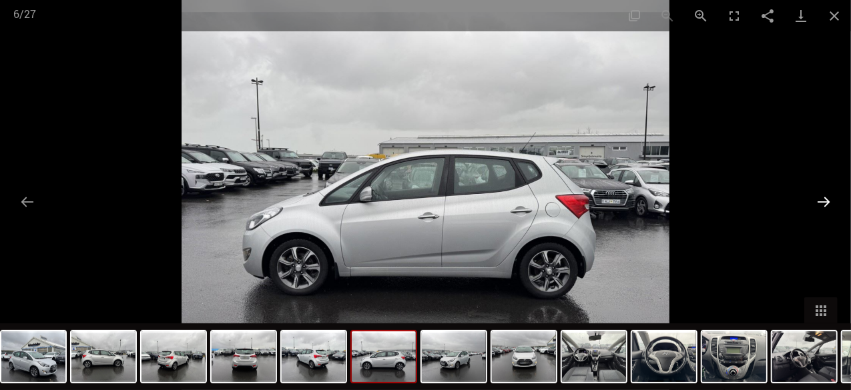
click at [811, 202] on button "Next slide" at bounding box center [823, 202] width 28 height 26
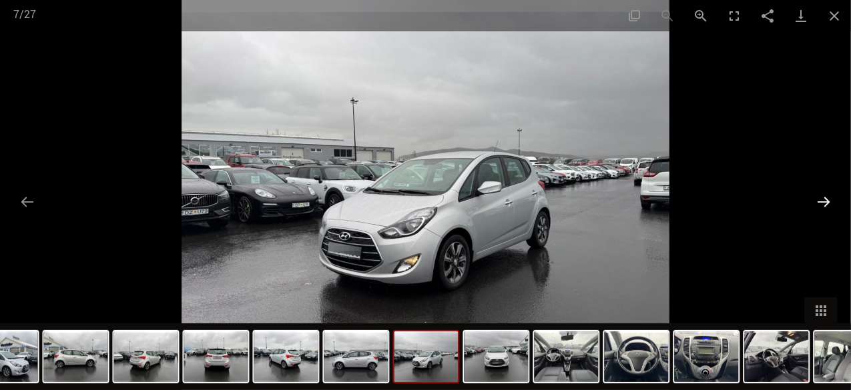
click at [810, 202] on button "Next slide" at bounding box center [823, 202] width 28 height 26
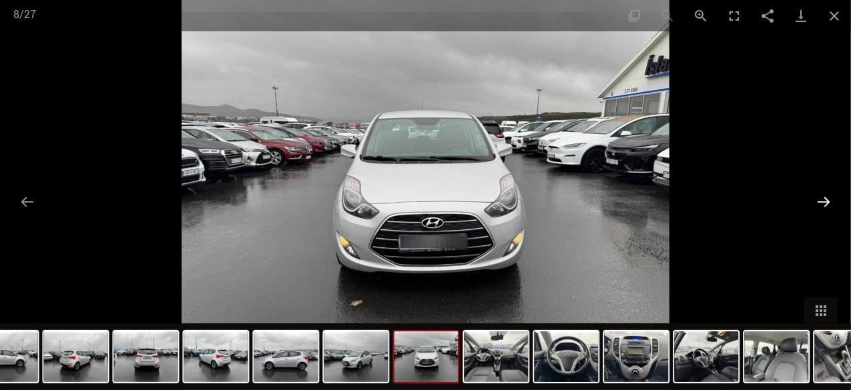
click at [810, 202] on button "Next slide" at bounding box center [823, 202] width 28 height 26
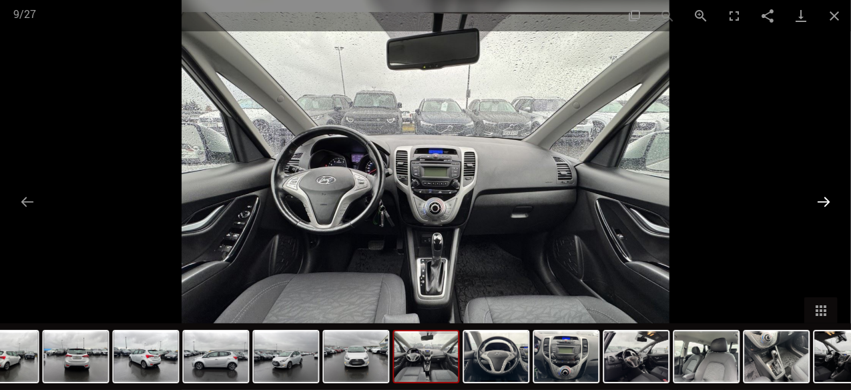
click at [810, 202] on button "Next slide" at bounding box center [823, 202] width 28 height 26
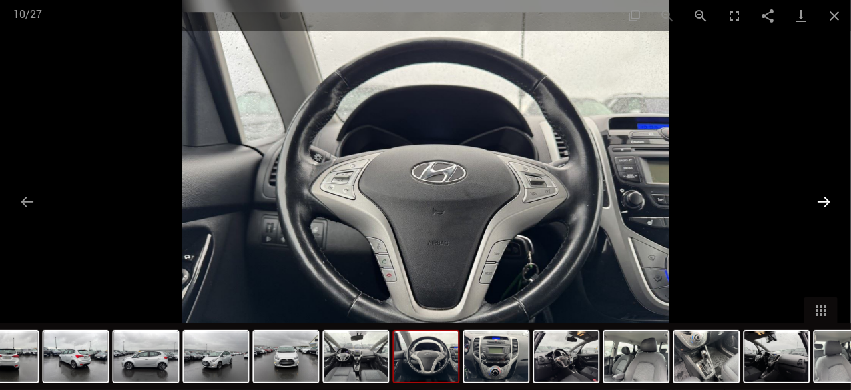
click at [810, 202] on button "Next slide" at bounding box center [823, 202] width 28 height 26
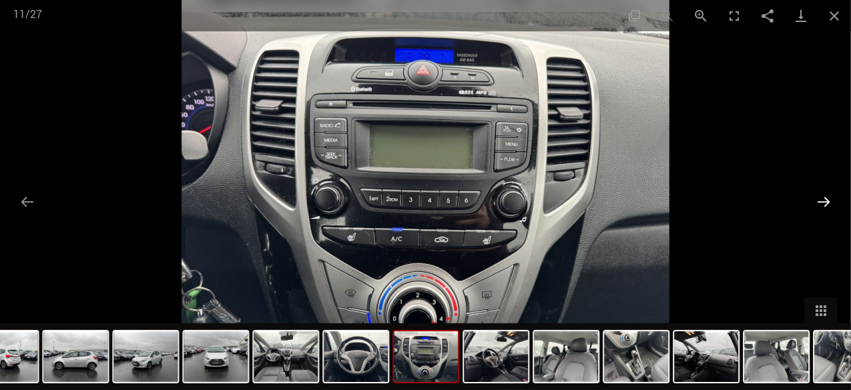
click at [811, 202] on button "Next slide" at bounding box center [823, 202] width 28 height 26
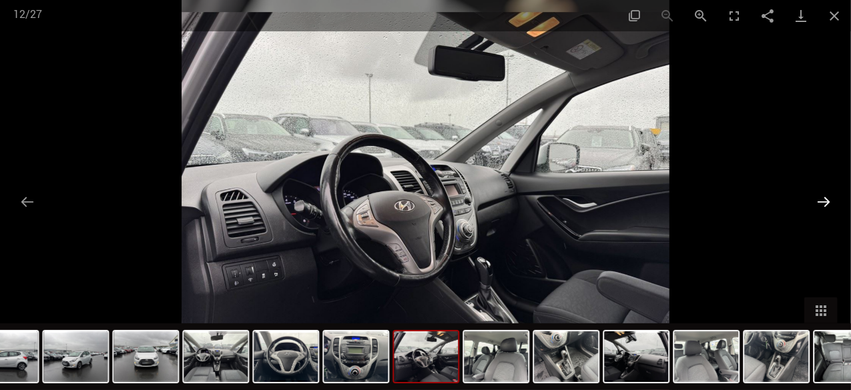
click at [829, 200] on button "Next slide" at bounding box center [823, 202] width 28 height 26
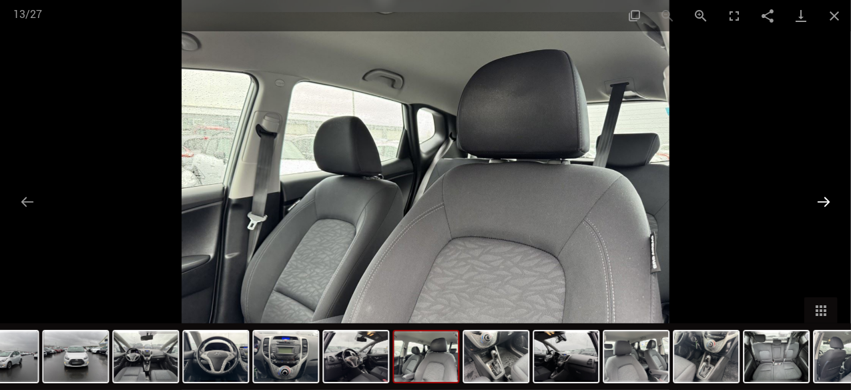
click at [829, 200] on button "Next slide" at bounding box center [823, 202] width 28 height 26
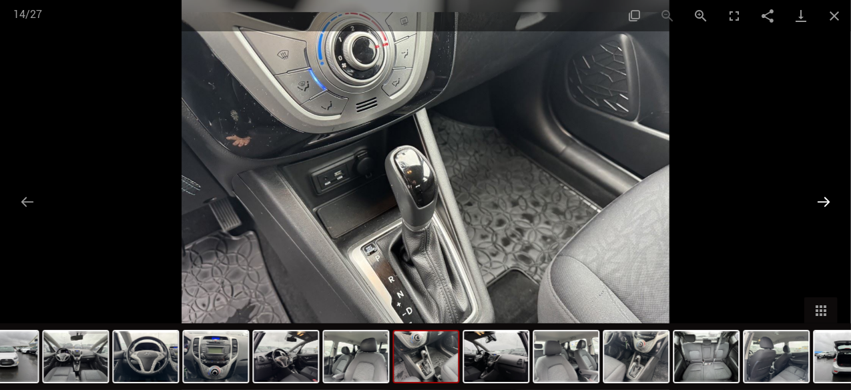
click at [829, 200] on button "Next slide" at bounding box center [823, 202] width 28 height 26
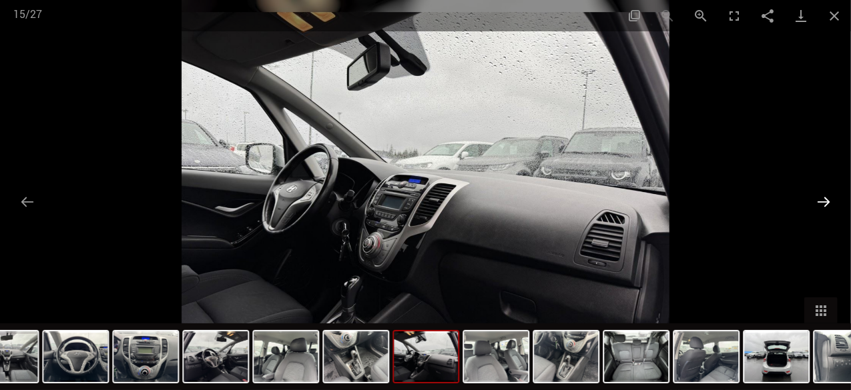
click at [825, 199] on button "Next slide" at bounding box center [823, 202] width 28 height 26
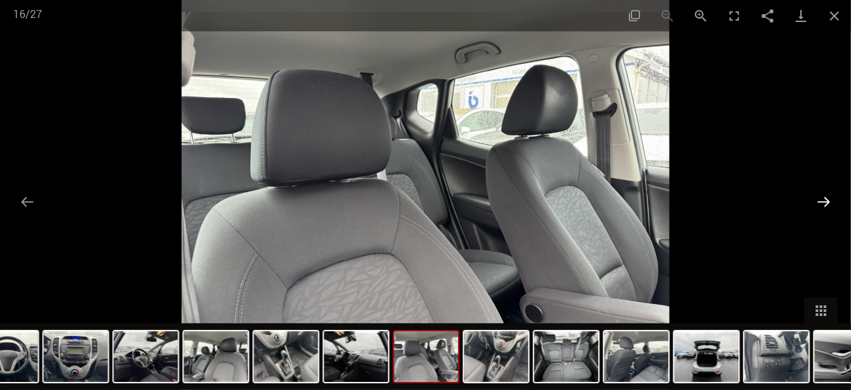
click at [823, 199] on button "Next slide" at bounding box center [823, 202] width 28 height 26
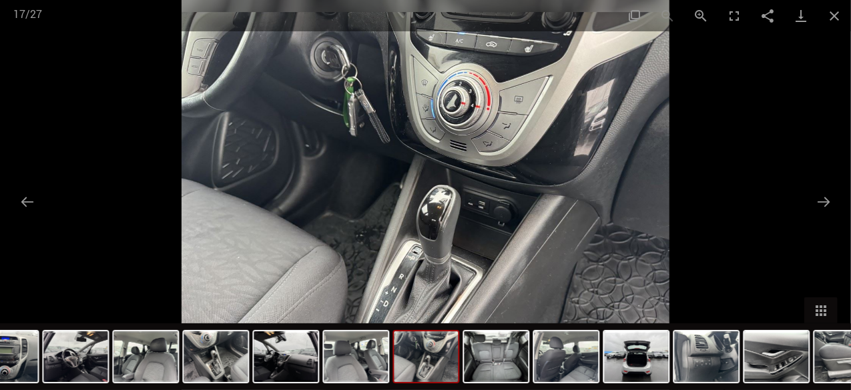
scroll to position [0, 0]
drag, startPoint x: 817, startPoint y: 203, endPoint x: 806, endPoint y: 201, distance: 11.5
click at [817, 203] on button "Next slide" at bounding box center [823, 202] width 28 height 26
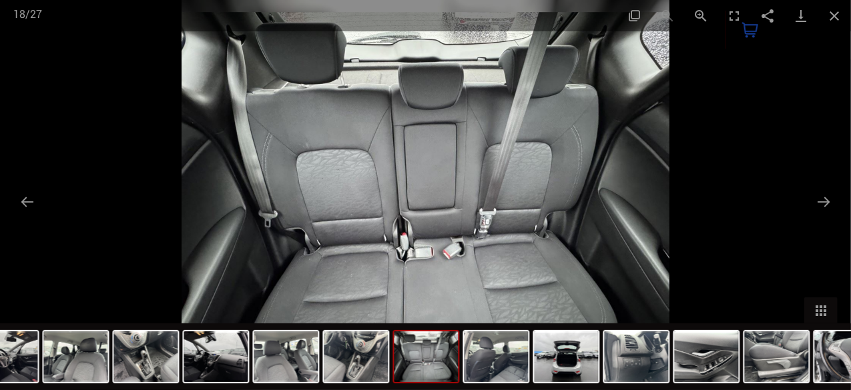
click at [805, 200] on div at bounding box center [425, 195] width 851 height 390
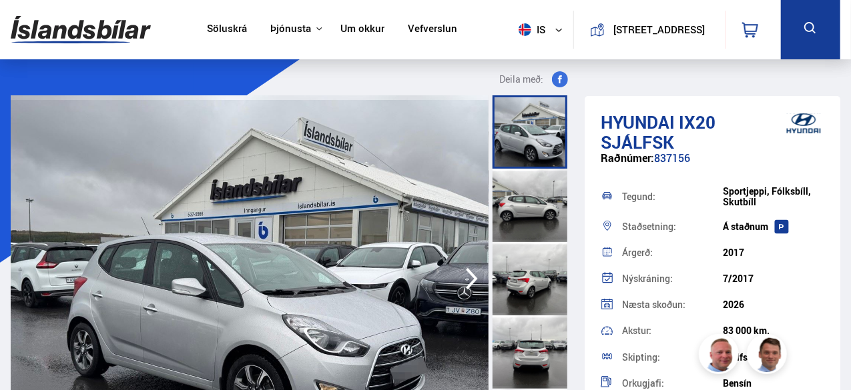
scroll to position [133, 0]
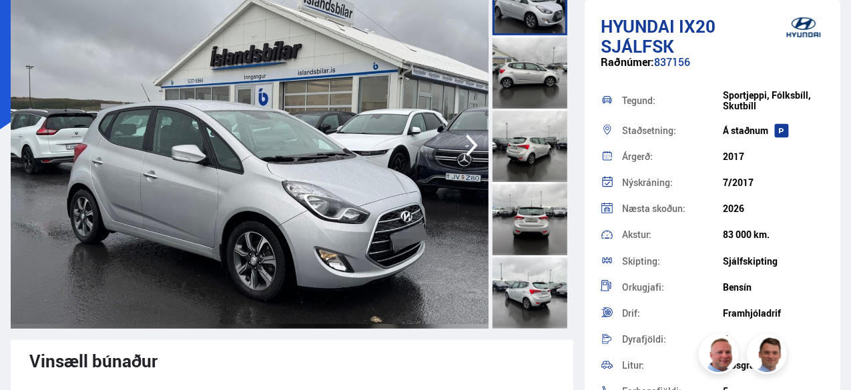
click at [367, 170] on img at bounding box center [250, 145] width 478 height 367
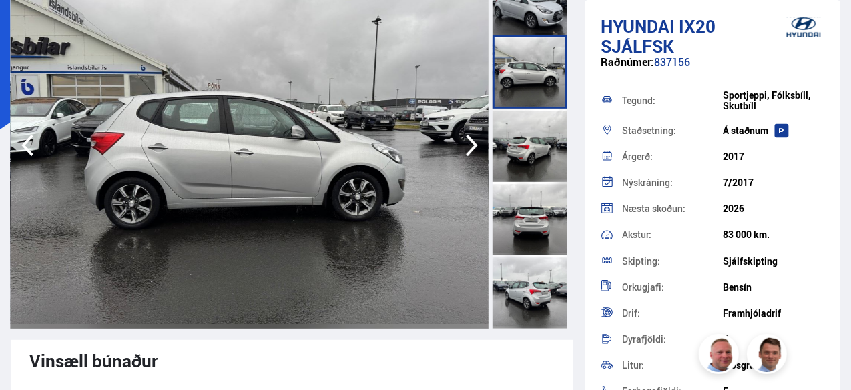
click at [367, 170] on img at bounding box center [250, 145] width 478 height 367
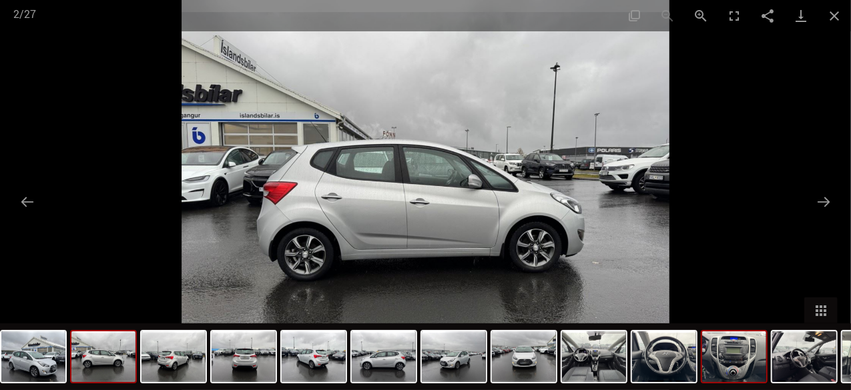
click at [727, 369] on img at bounding box center [734, 357] width 64 height 51
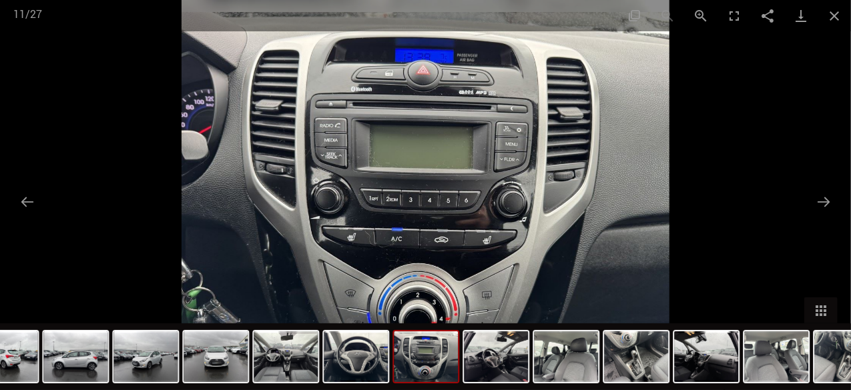
scroll to position [267, 0]
